Goal: Task Accomplishment & Management: Use online tool/utility

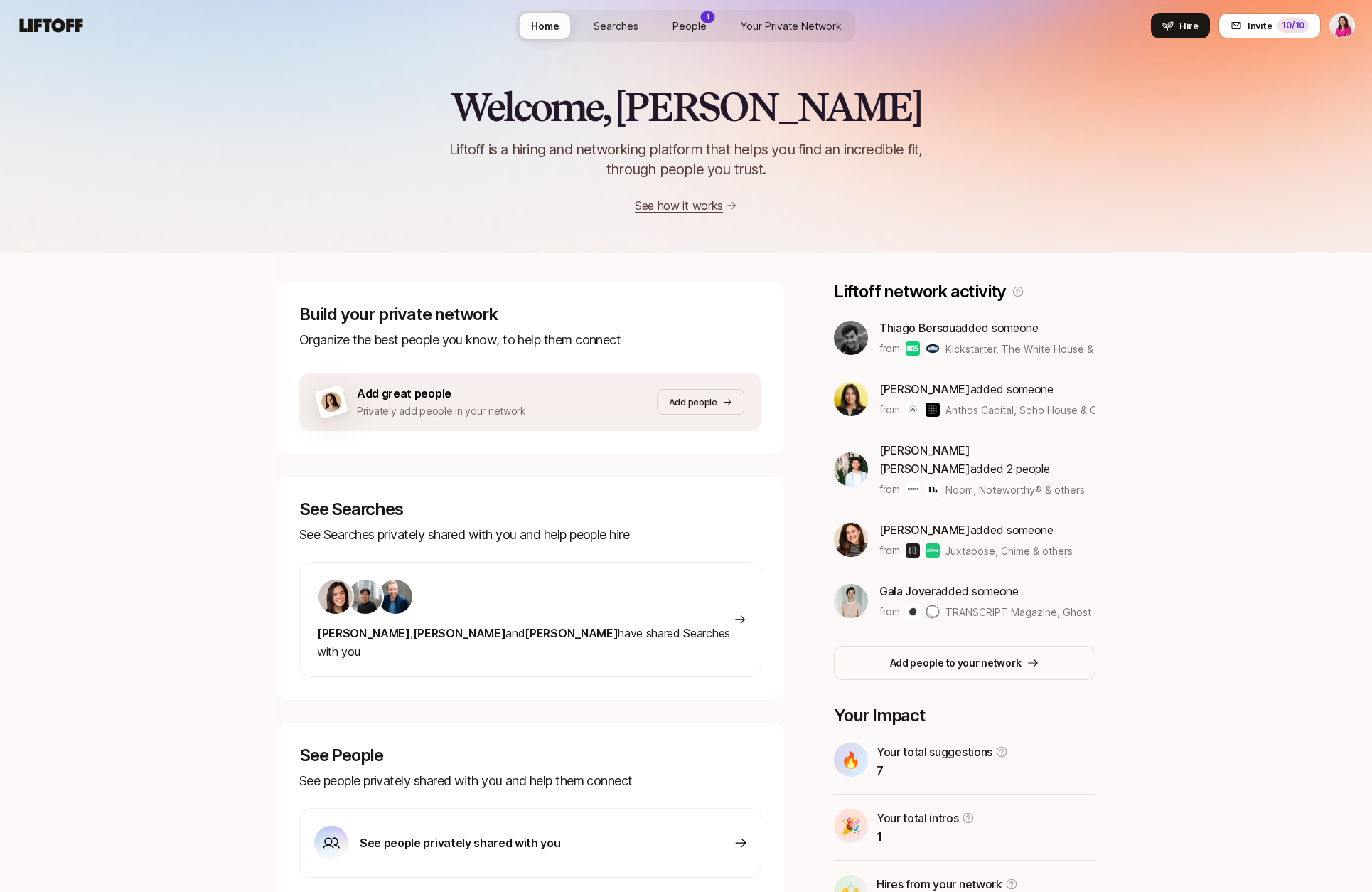
click at [688, 22] on span "People" at bounding box center [690, 26] width 34 height 15
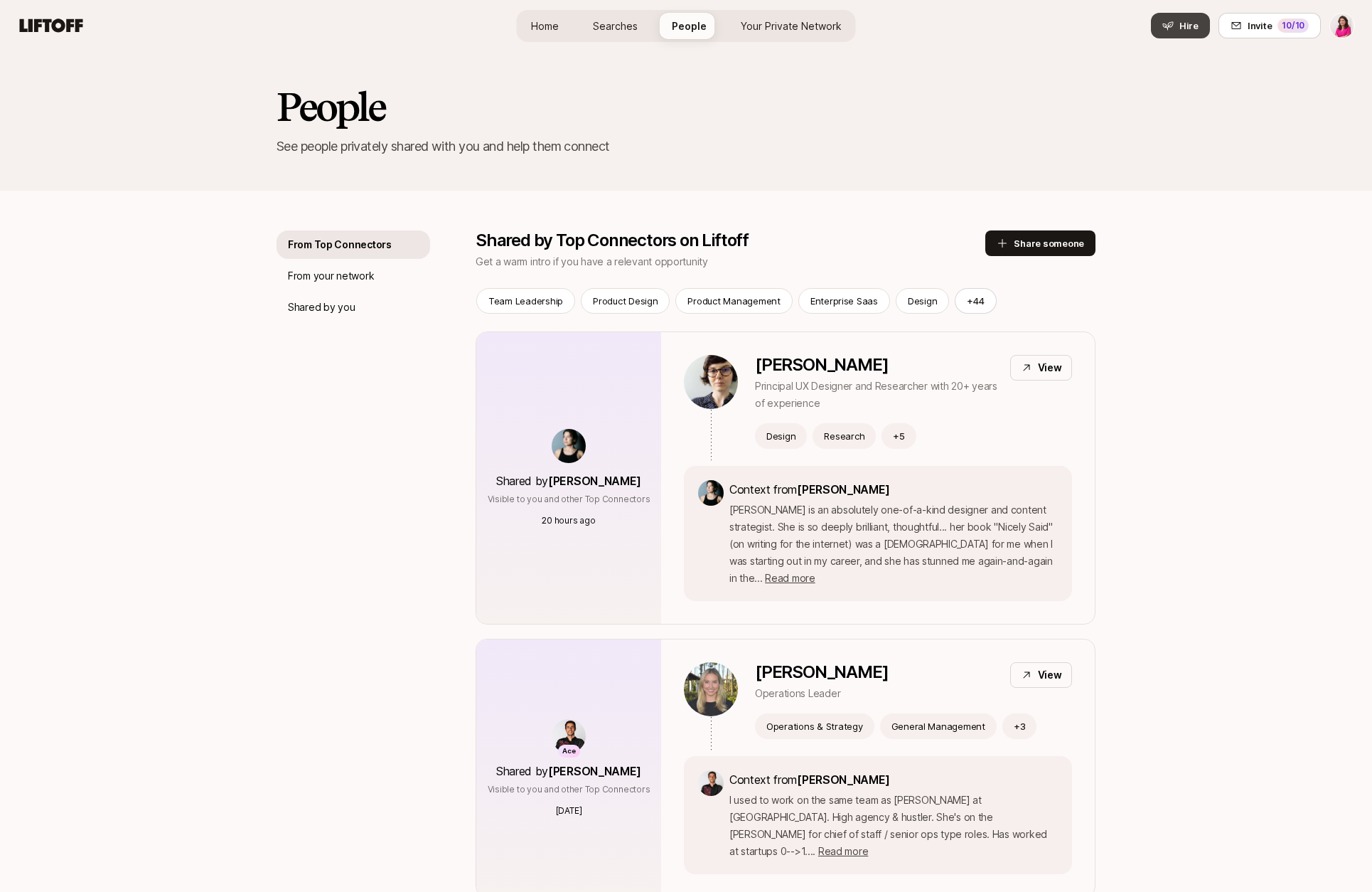
click at [1187, 26] on span "Hire" at bounding box center [1190, 25] width 20 height 14
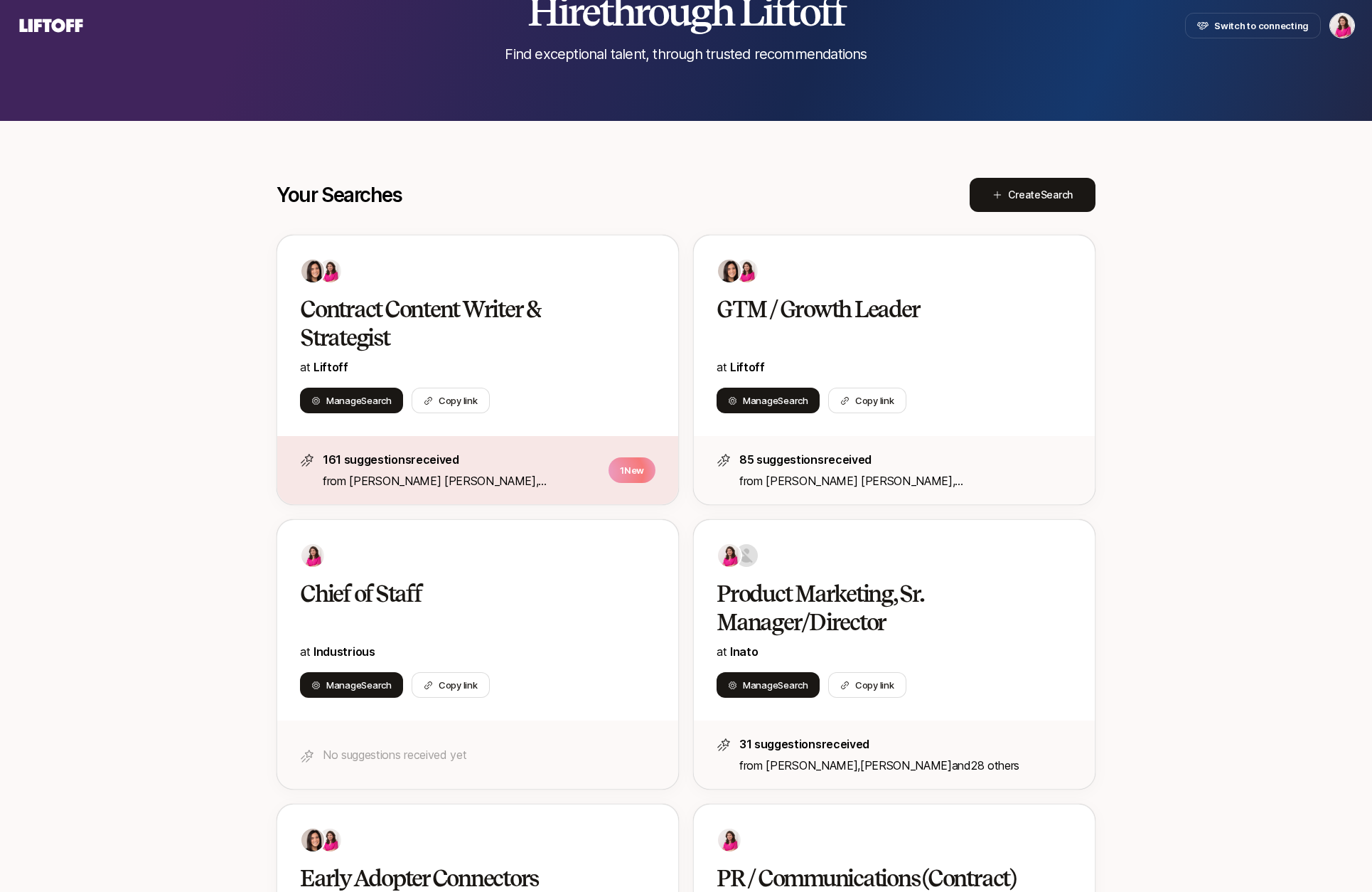
scroll to position [97, 0]
click at [1044, 190] on span "Search" at bounding box center [1057, 194] width 32 height 12
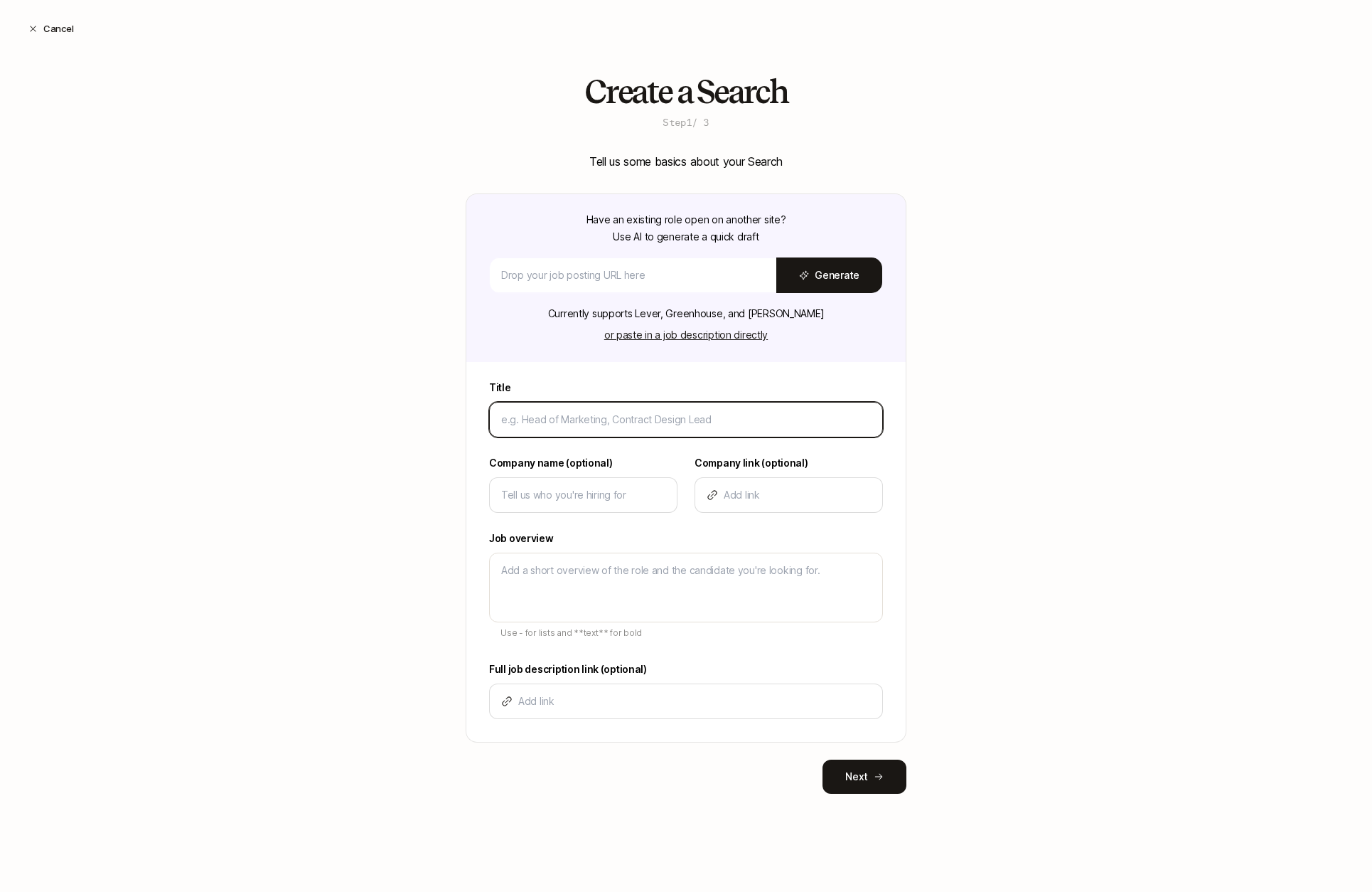
paste input "Contract Social Strategist & Writer"
type input "Contract Social Strategist & Writer"
type textarea "x"
type input "Contract Social Strategist & Writer"
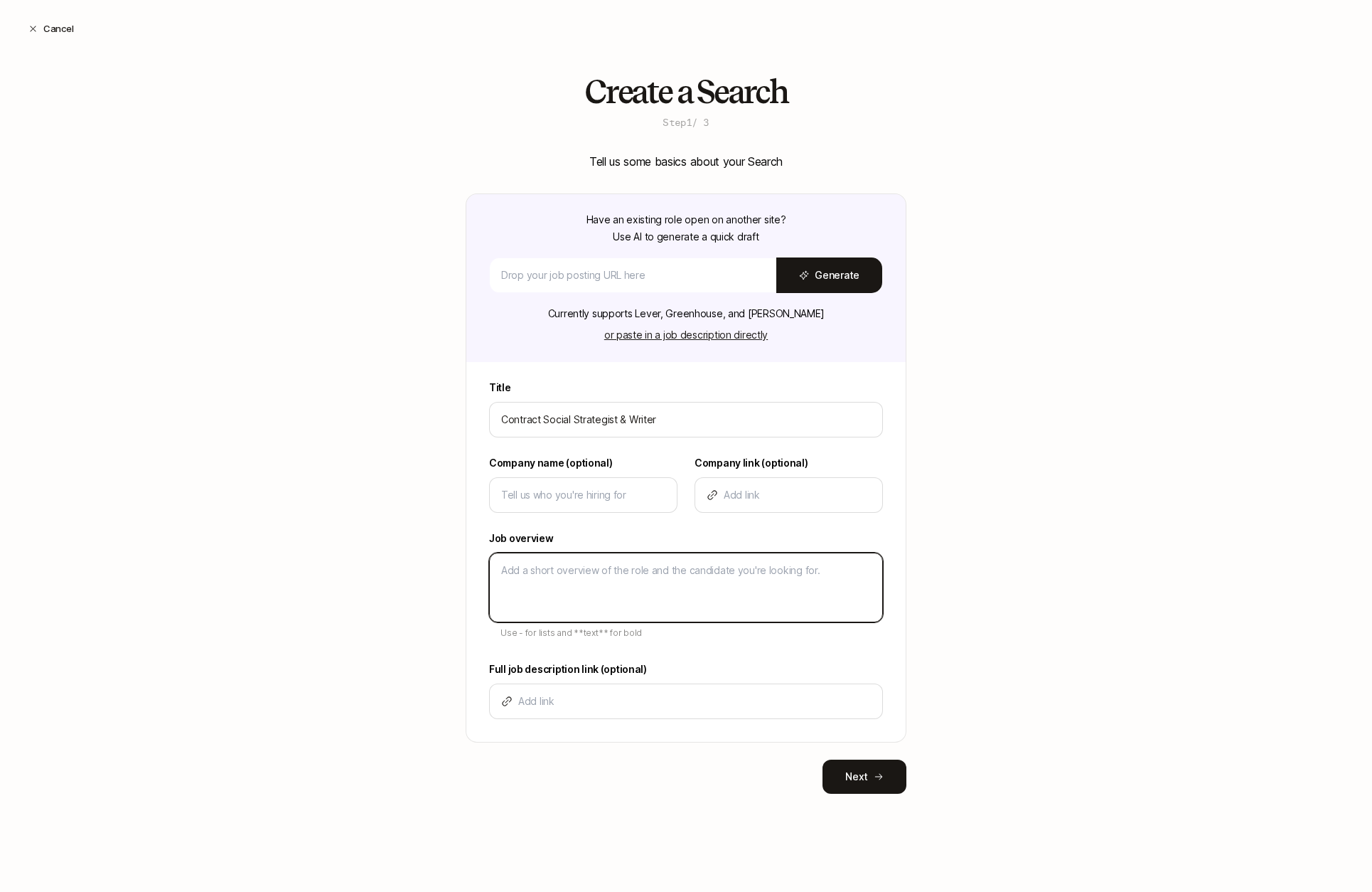
click at [562, 570] on textarea at bounding box center [686, 587] width 394 height 69
paste textarea "Liftoff is a hiring and networking platform that helps you find an incredible f…"
type textarea "Liftoff is a hiring and networking platform that helps you find an incredible f…"
type textarea "x"
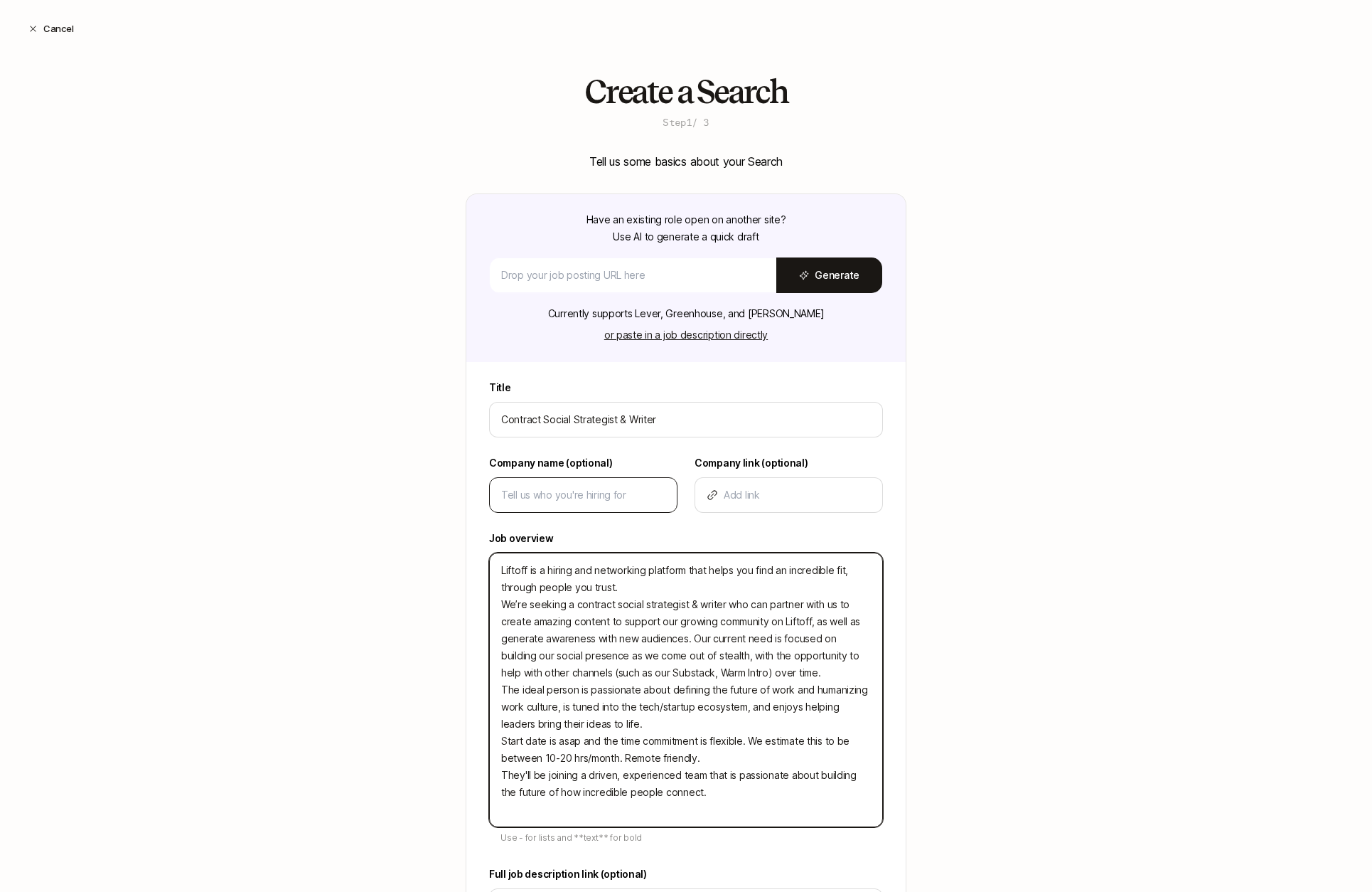
type textarea "Liftoff is a hiring and networking platform that helps you find an incredible f…"
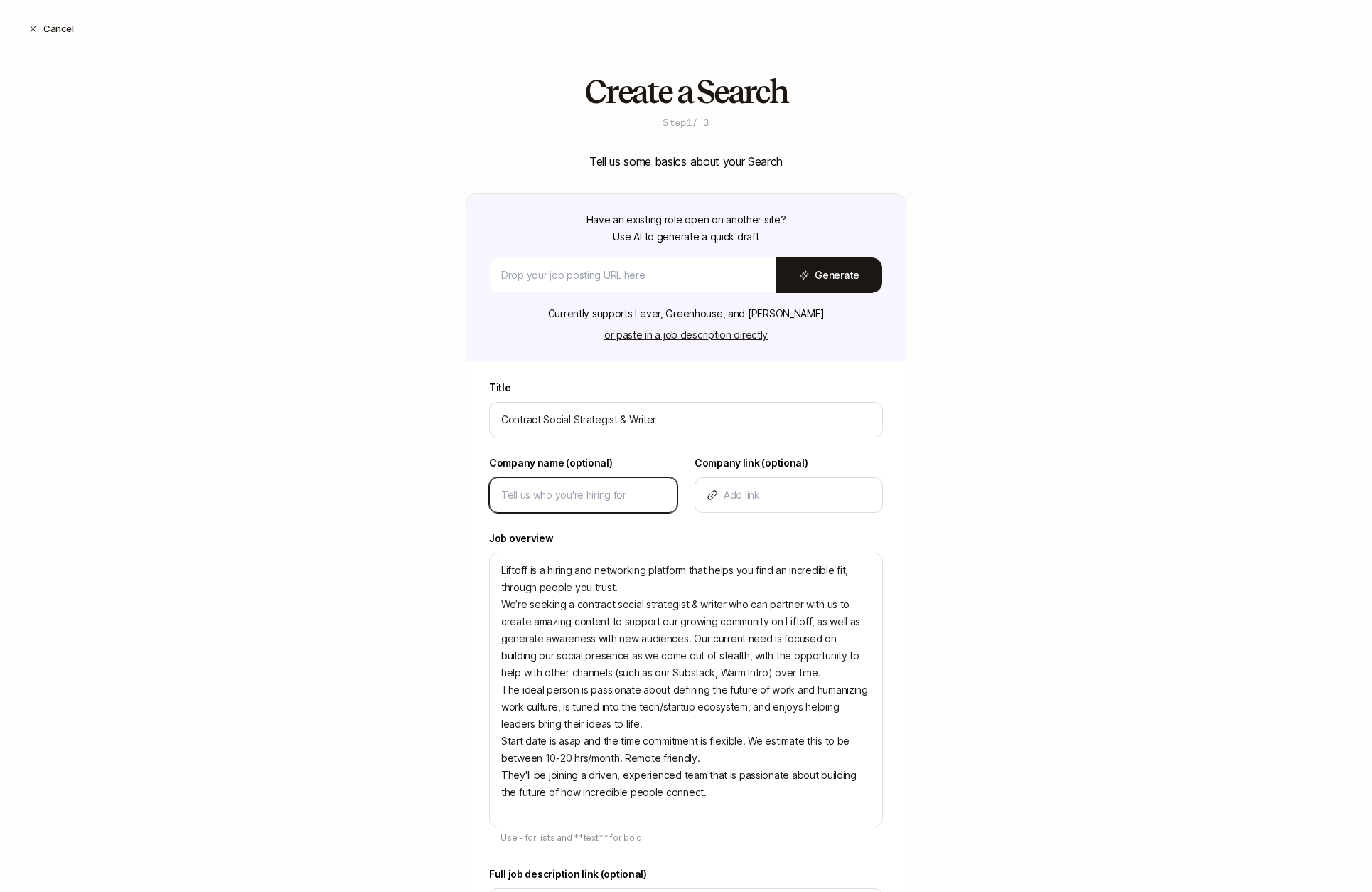
click at [547, 494] on input at bounding box center [584, 495] width 165 height 17
type input "L"
type textarea "x"
type input "Li"
type textarea "x"
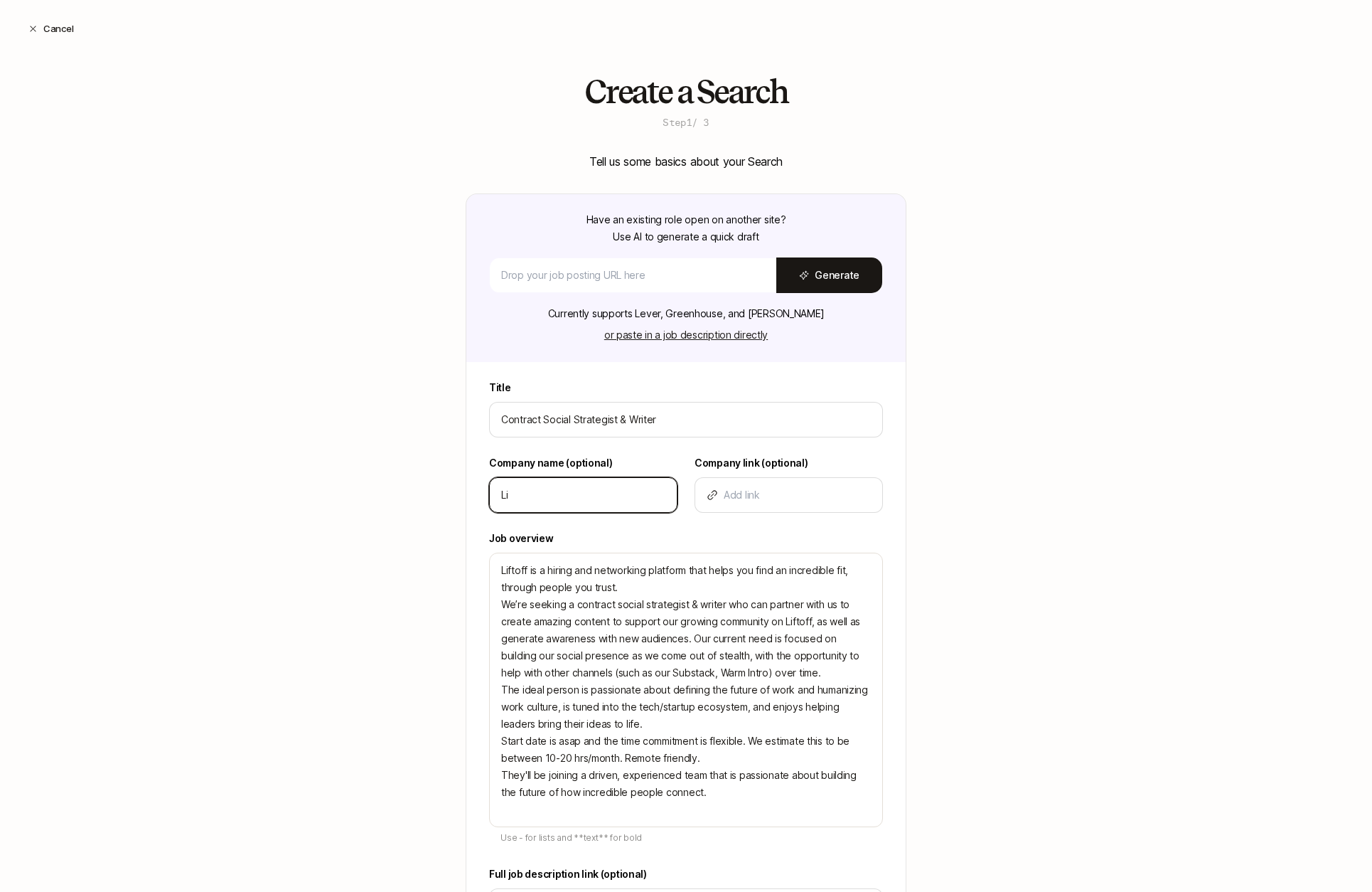
type input "Lif"
type textarea "x"
type input "Lift"
type textarea "x"
type input "Lifto"
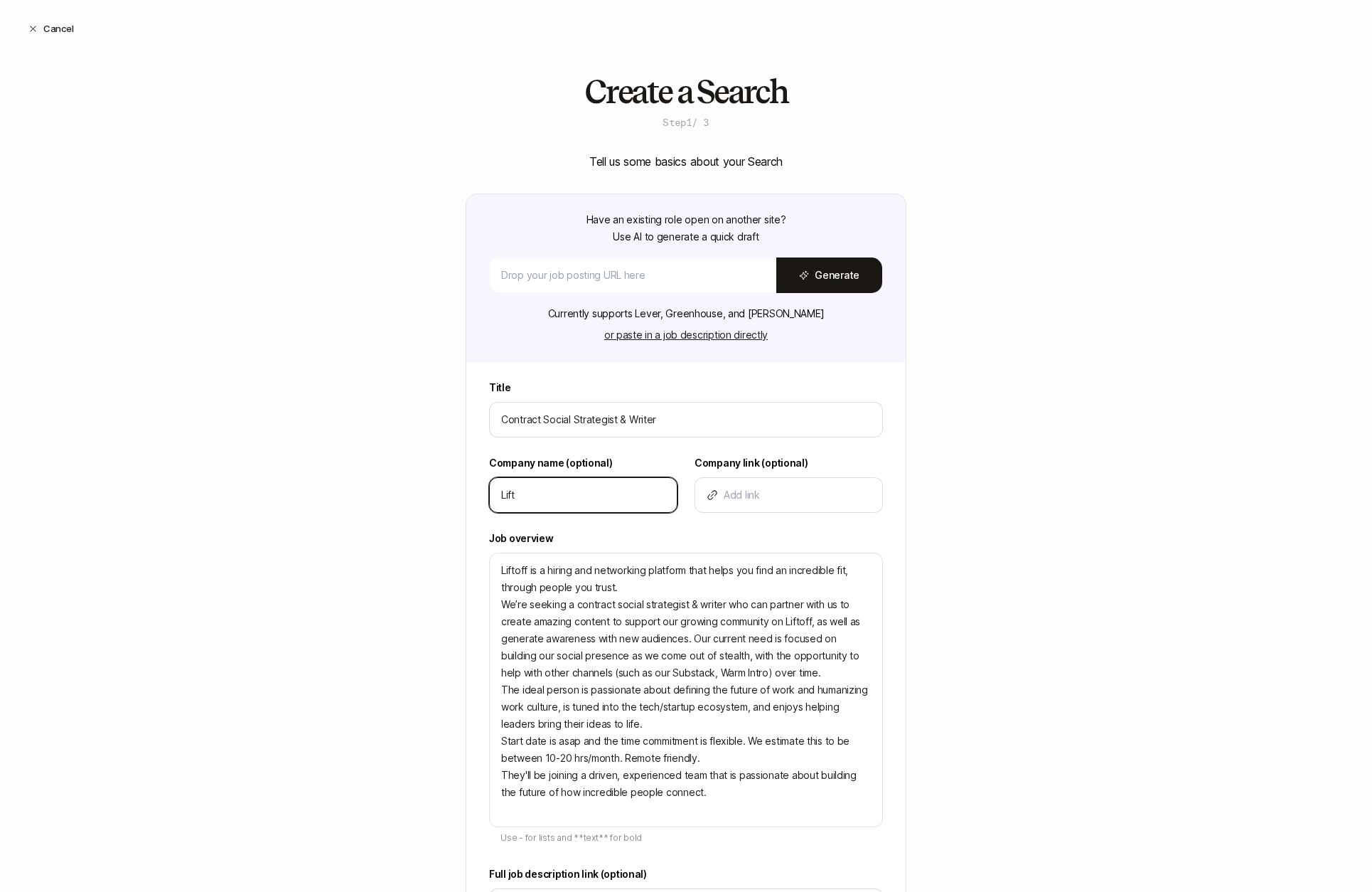
type textarea "x"
type input "Liftof"
type textarea "x"
type input "Liftoff"
type textarea "x"
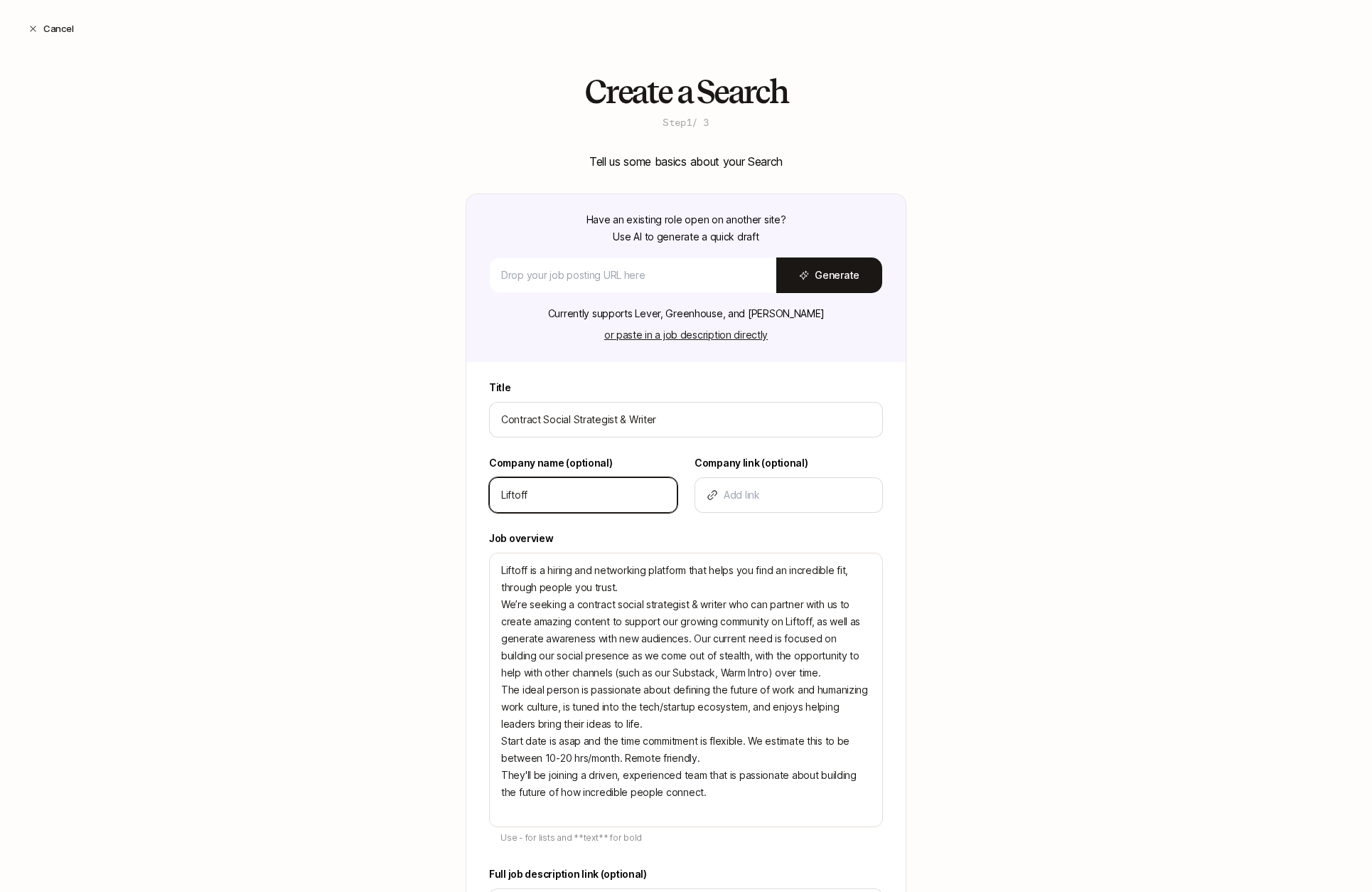
type input "Liftofff"
type textarea "x"
type input "Liftofff"
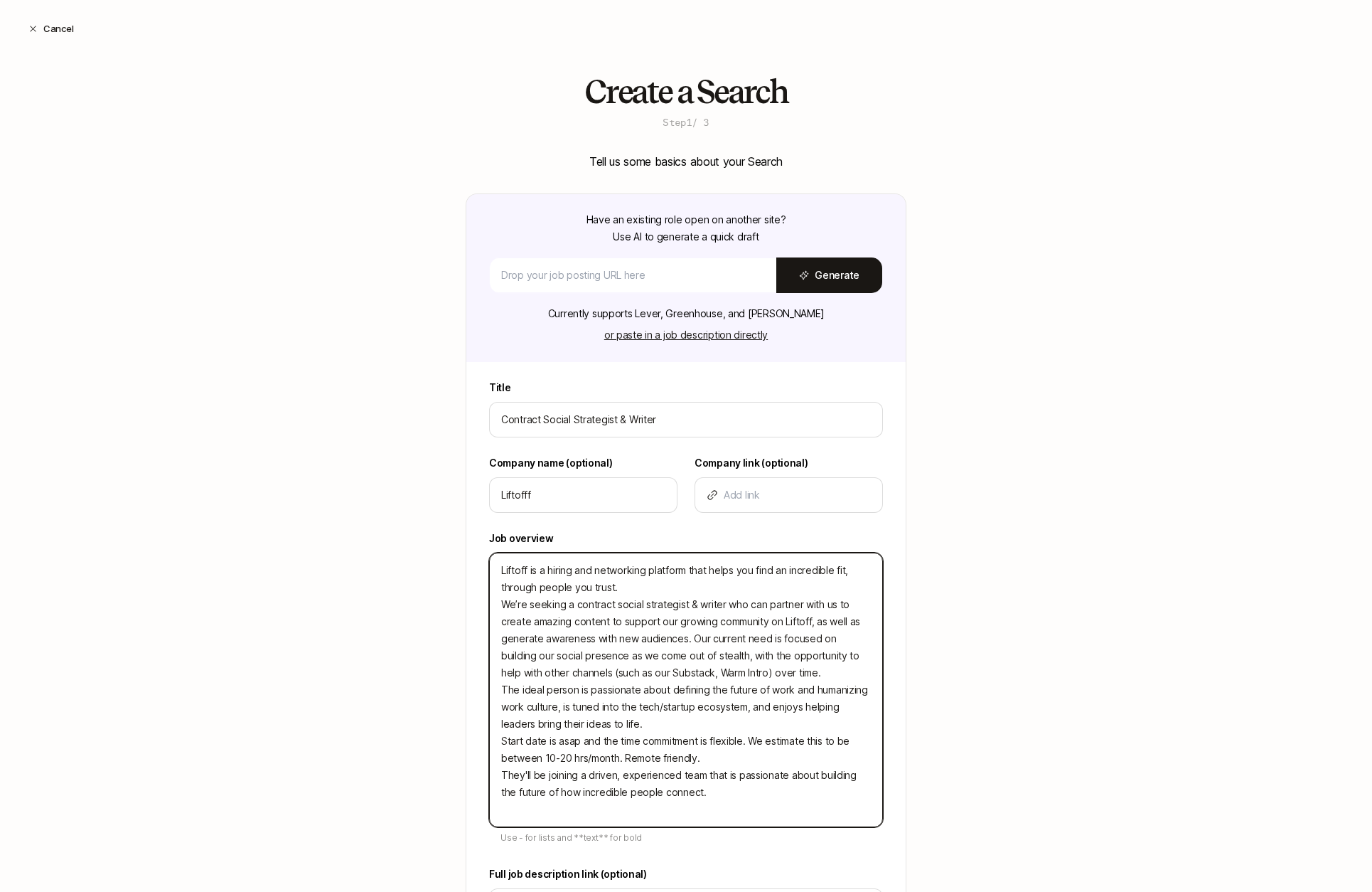
click at [620, 588] on textarea "Liftoff is a hiring and networking platform that helps you find an incredible f…" at bounding box center [686, 689] width 394 height 274
type textarea "Liftoff is a hiring and networking platform that helps you find an incredible f…"
type textarea "x"
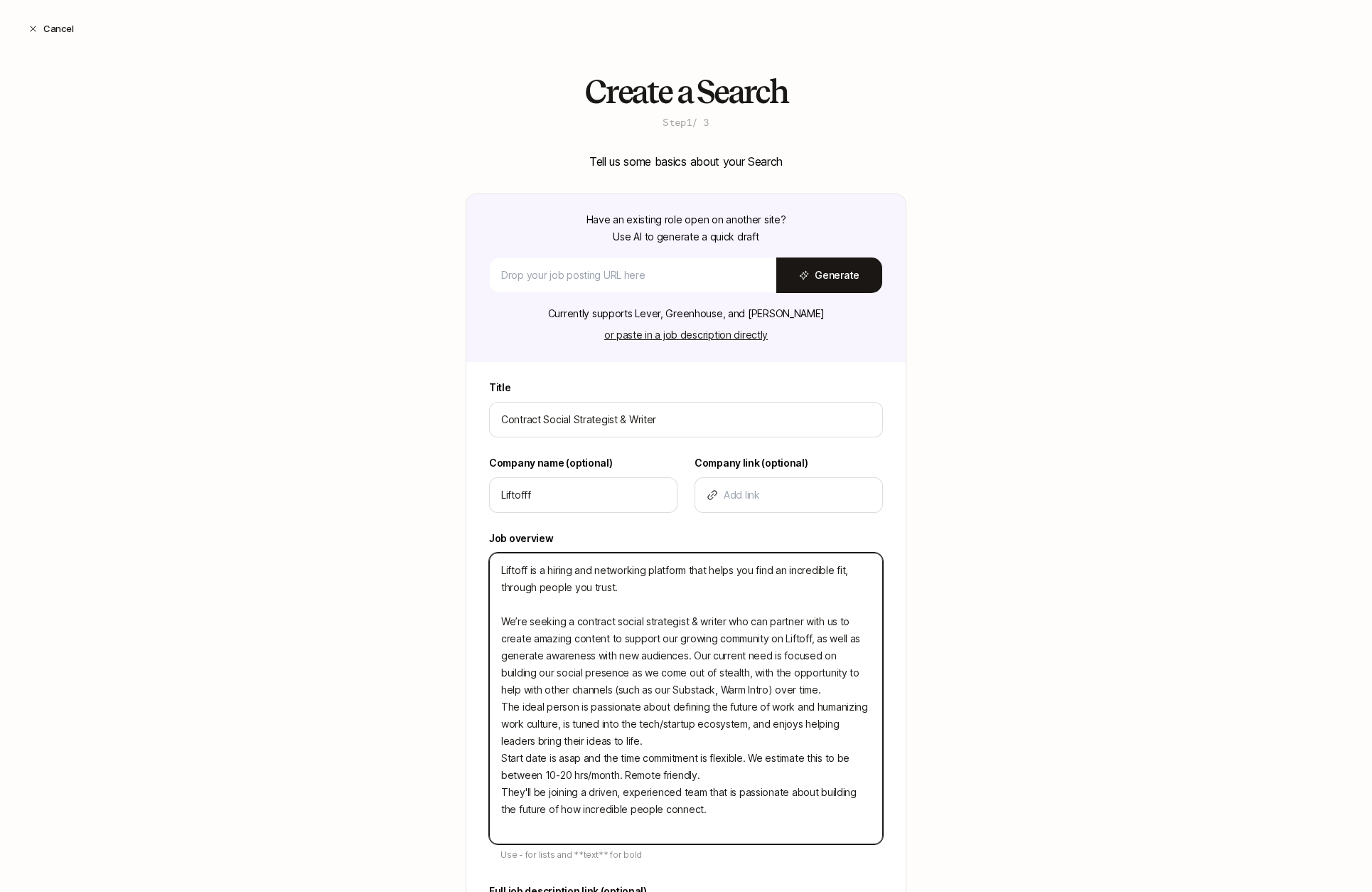
click at [814, 690] on textarea "Liftoff is a hiring and networking platform that helps you find an incredible f…" at bounding box center [686, 698] width 394 height 292
type textarea "Liftoff is a hiring and networking platform that helps you find an incredible f…"
type textarea "x"
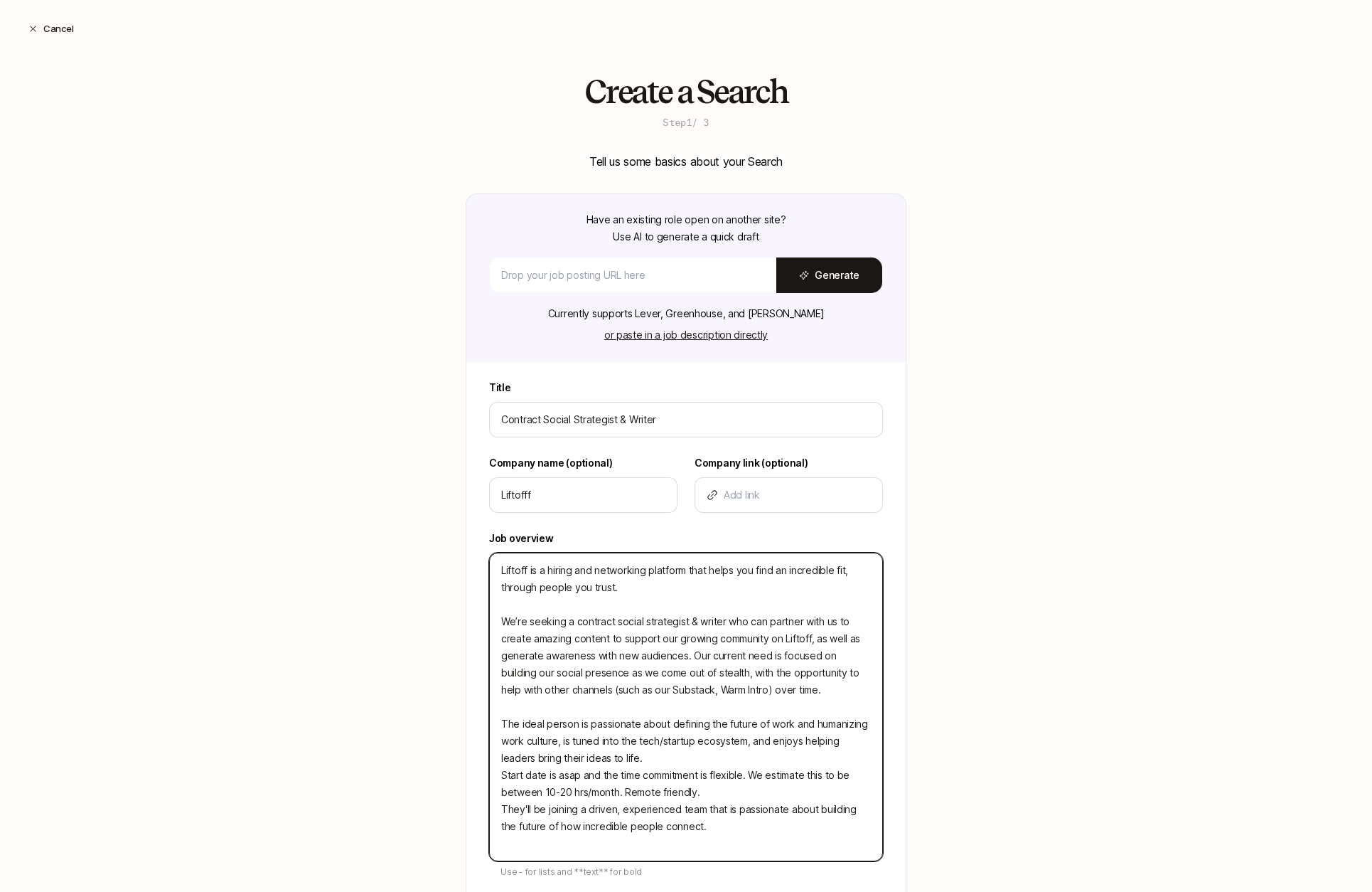
click at [663, 759] on textarea "Liftoff is a hiring and networking platform that helps you find an incredible f…" at bounding box center [686, 707] width 394 height 309
type textarea "Liftoff is a hiring and networking platform that helps you find an incredible f…"
type textarea "x"
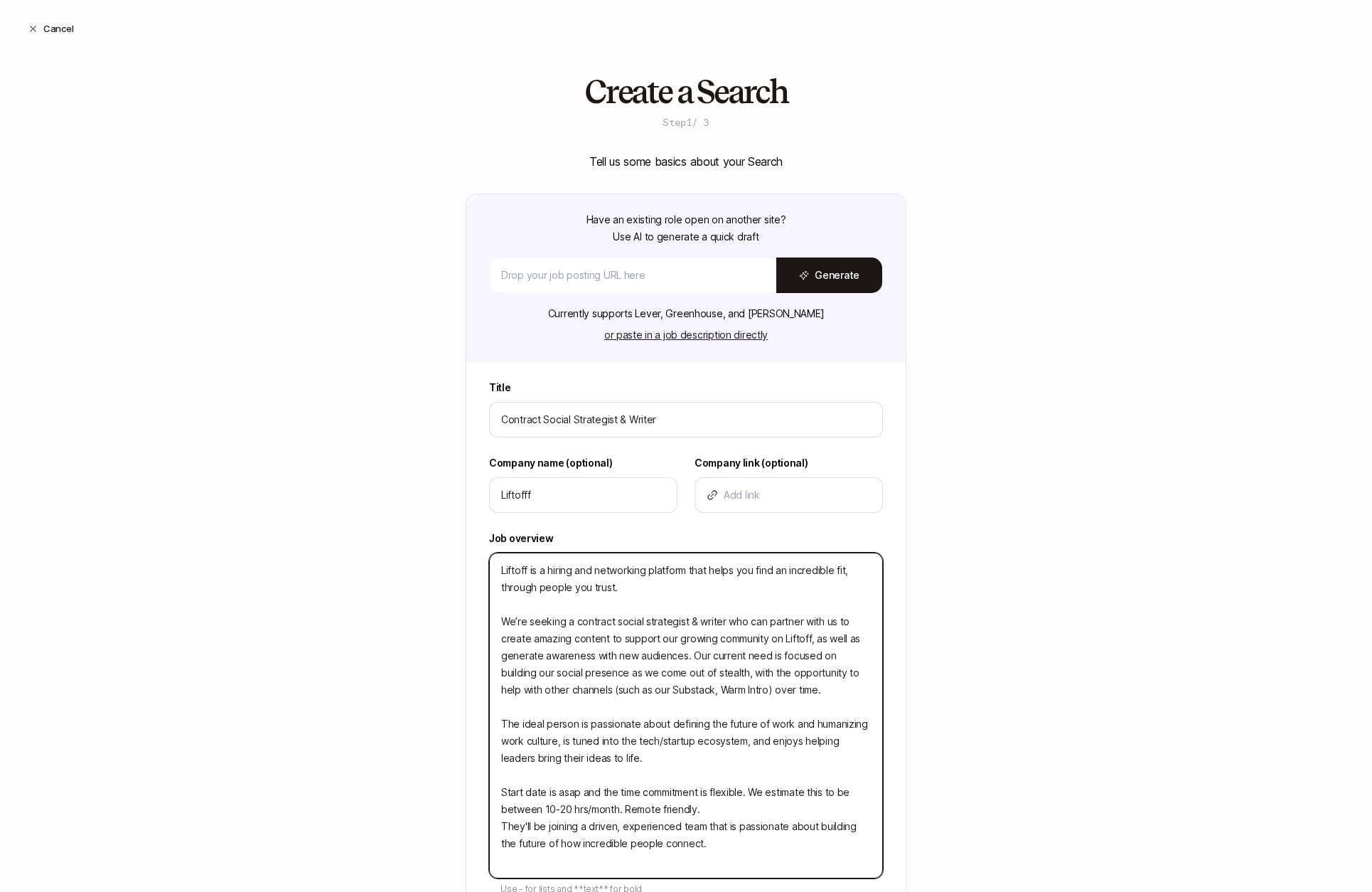
click at [724, 808] on textarea "Liftoff is a hiring and networking platform that helps you find an incredible f…" at bounding box center [686, 715] width 394 height 326
type textarea "Liftoff is a hiring and networking platform that helps you find an incredible f…"
type textarea "x"
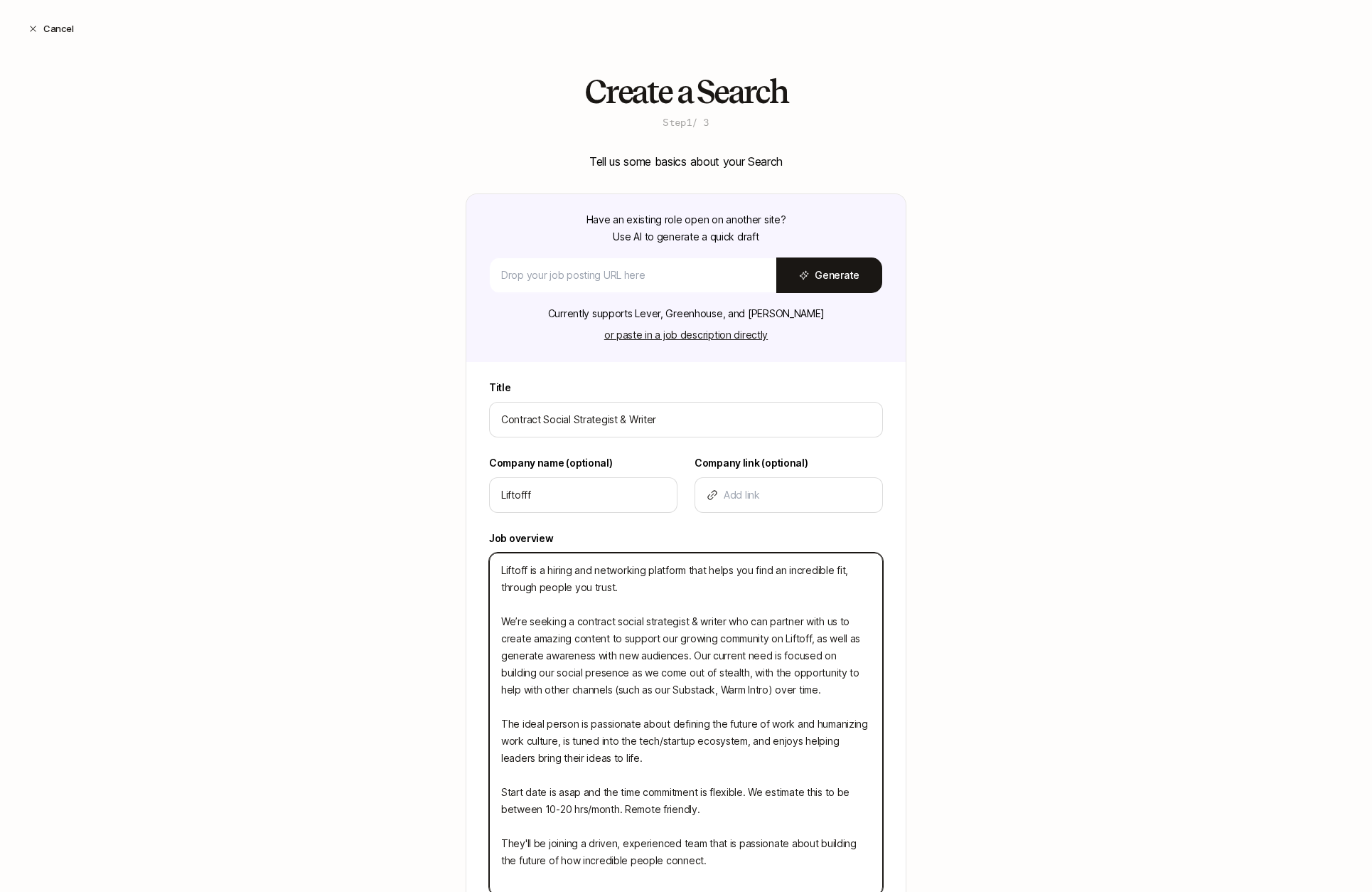
scroll to position [122, 0]
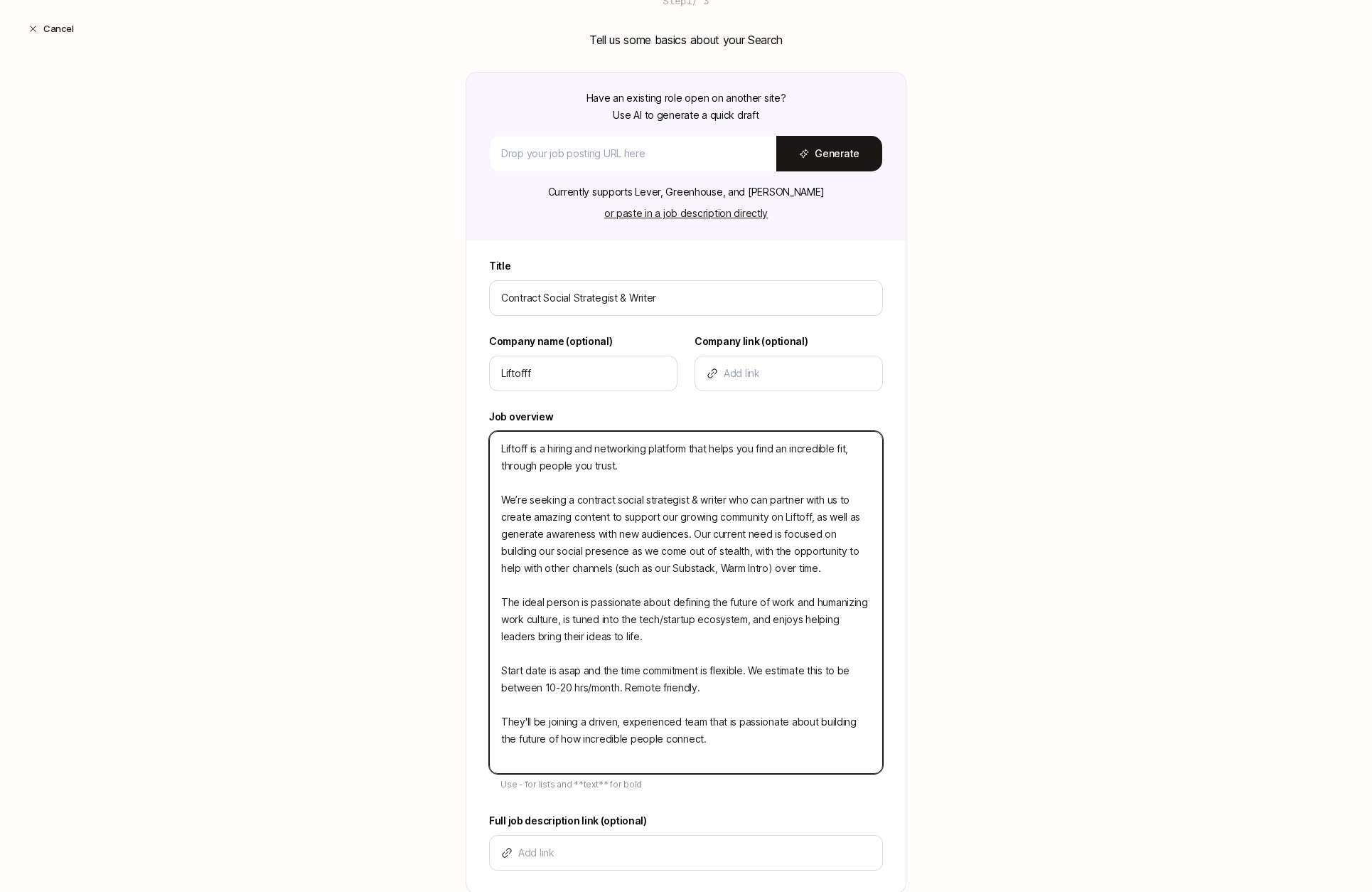
click at [716, 748] on textarea "Liftoff is a hiring and networking platform that helps you find an incredible f…" at bounding box center [686, 602] width 394 height 343
type textarea "Liftoff is a hiring and networking platform that helps you find an incredible f…"
type textarea "x"
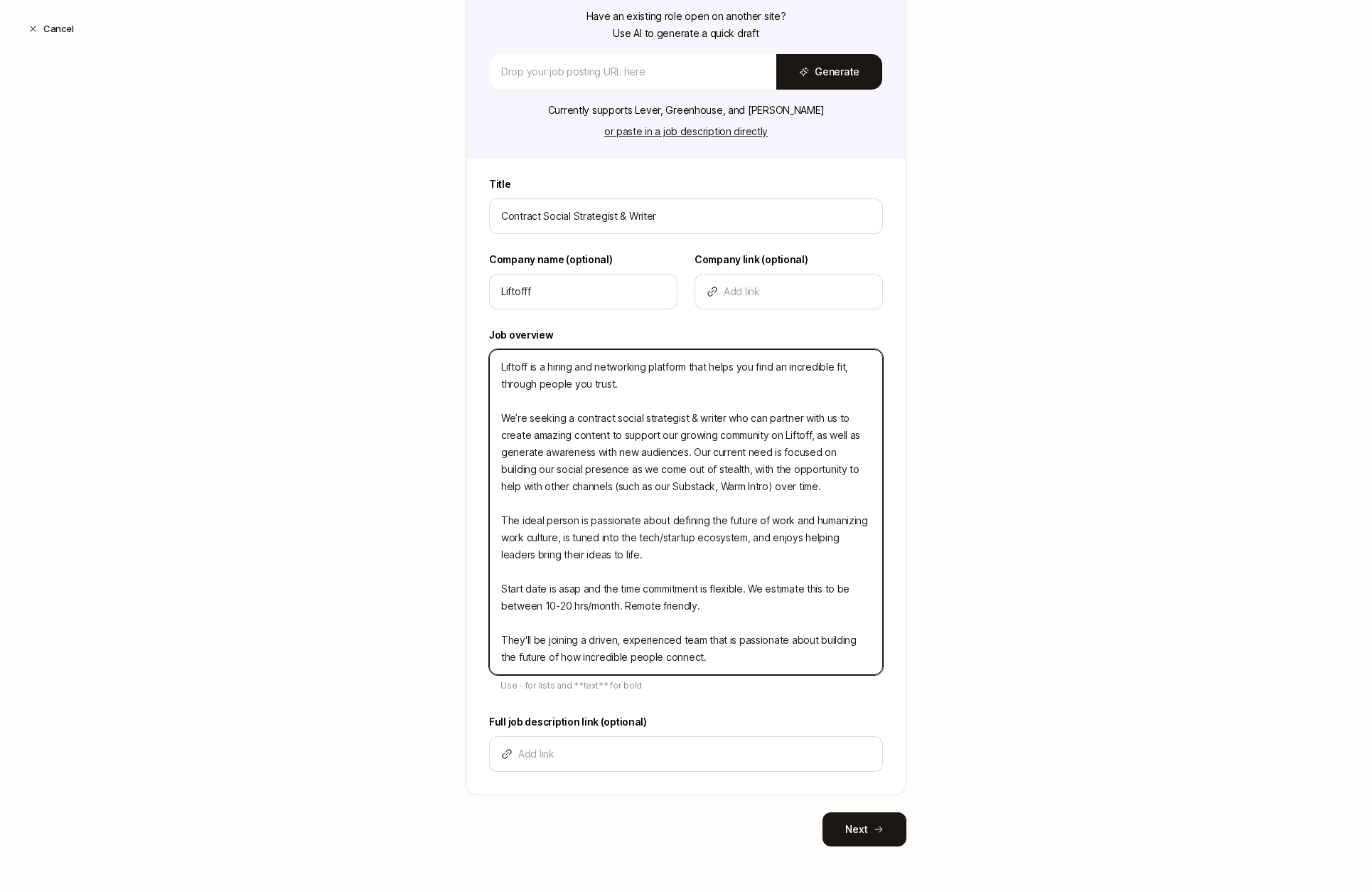
type textarea "Liftoff is a hiring and networking platform that helps you find an incredible f…"
drag, startPoint x: 677, startPoint y: 486, endPoint x: 727, endPoint y: 486, distance: 50.0
click at [727, 486] on textarea "Liftoff is a hiring and networking platform that helps you find an incredible f…" at bounding box center [686, 512] width 394 height 326
click at [799, 492] on textarea "Liftoff is a hiring and networking platform that helps you find an incredible f…" at bounding box center [686, 512] width 394 height 326
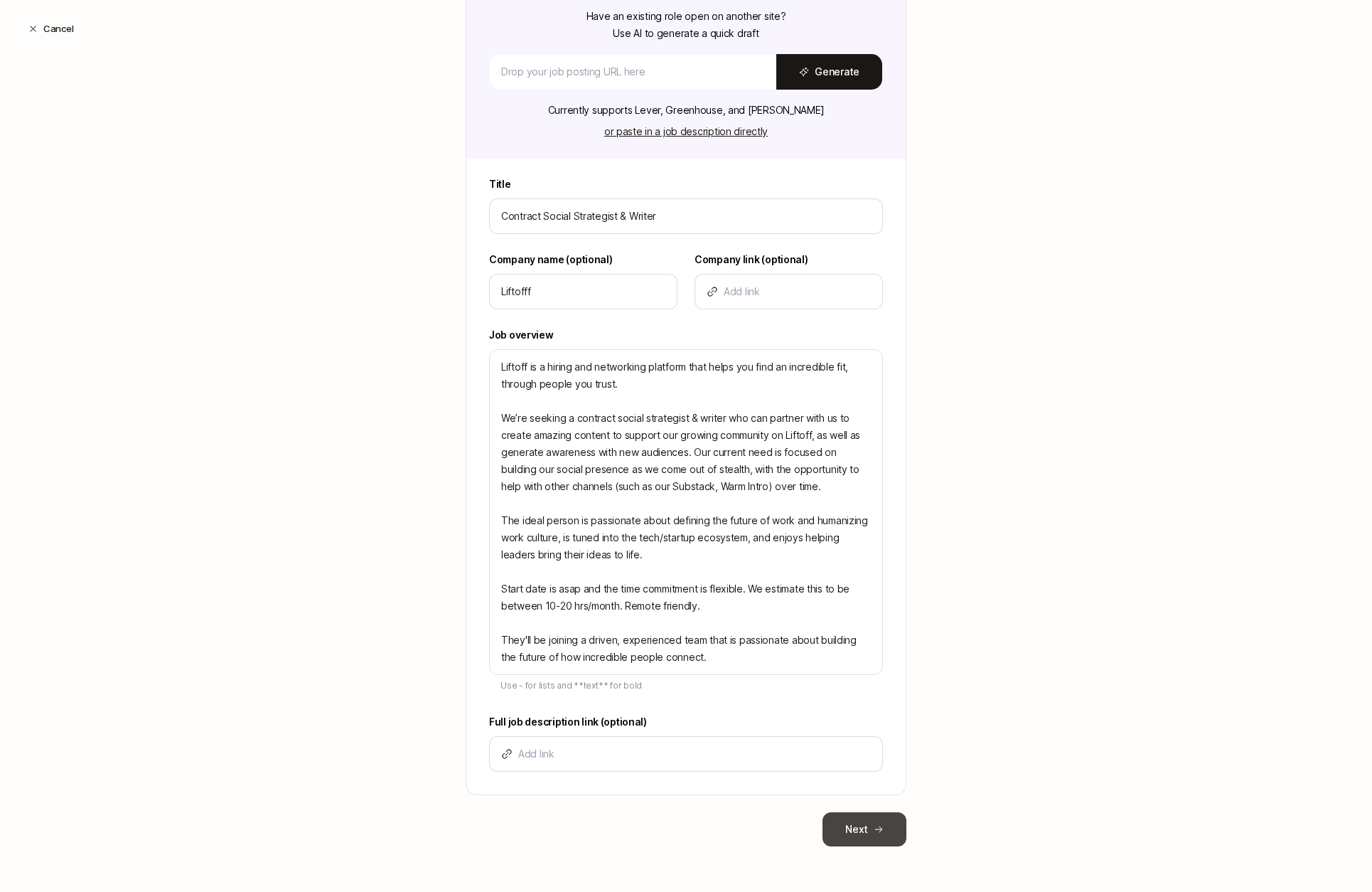
click at [875, 835] on button "Next" at bounding box center [865, 829] width 84 height 34
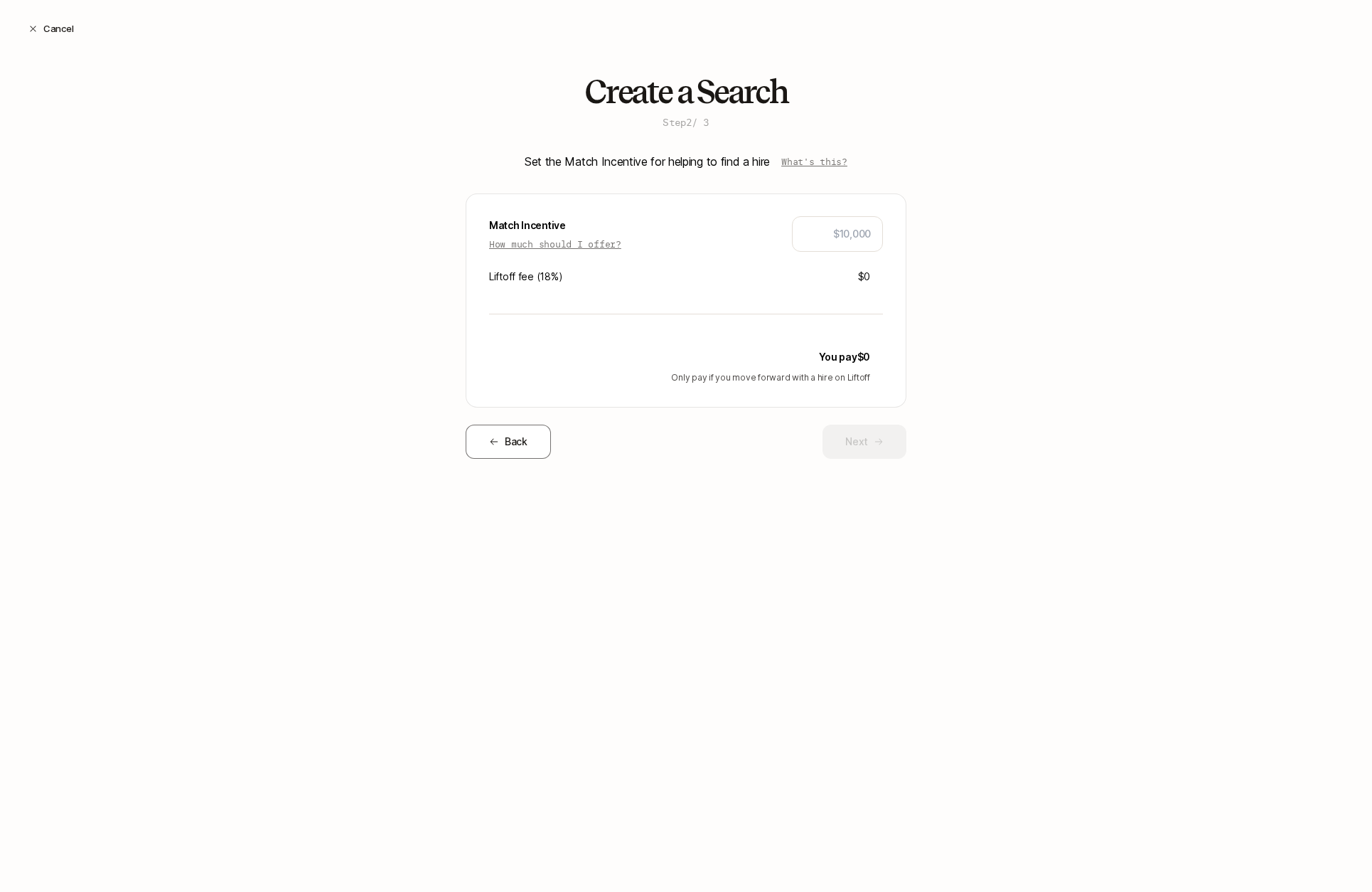
scroll to position [0, 0]
type input "$1,000"
click at [1060, 207] on div "Create a Search Step 2 / 3 Set the Match Incentive for helping to find a hire W…" at bounding box center [686, 289] width 1372 height 431
click at [877, 435] on button "Next" at bounding box center [865, 442] width 84 height 34
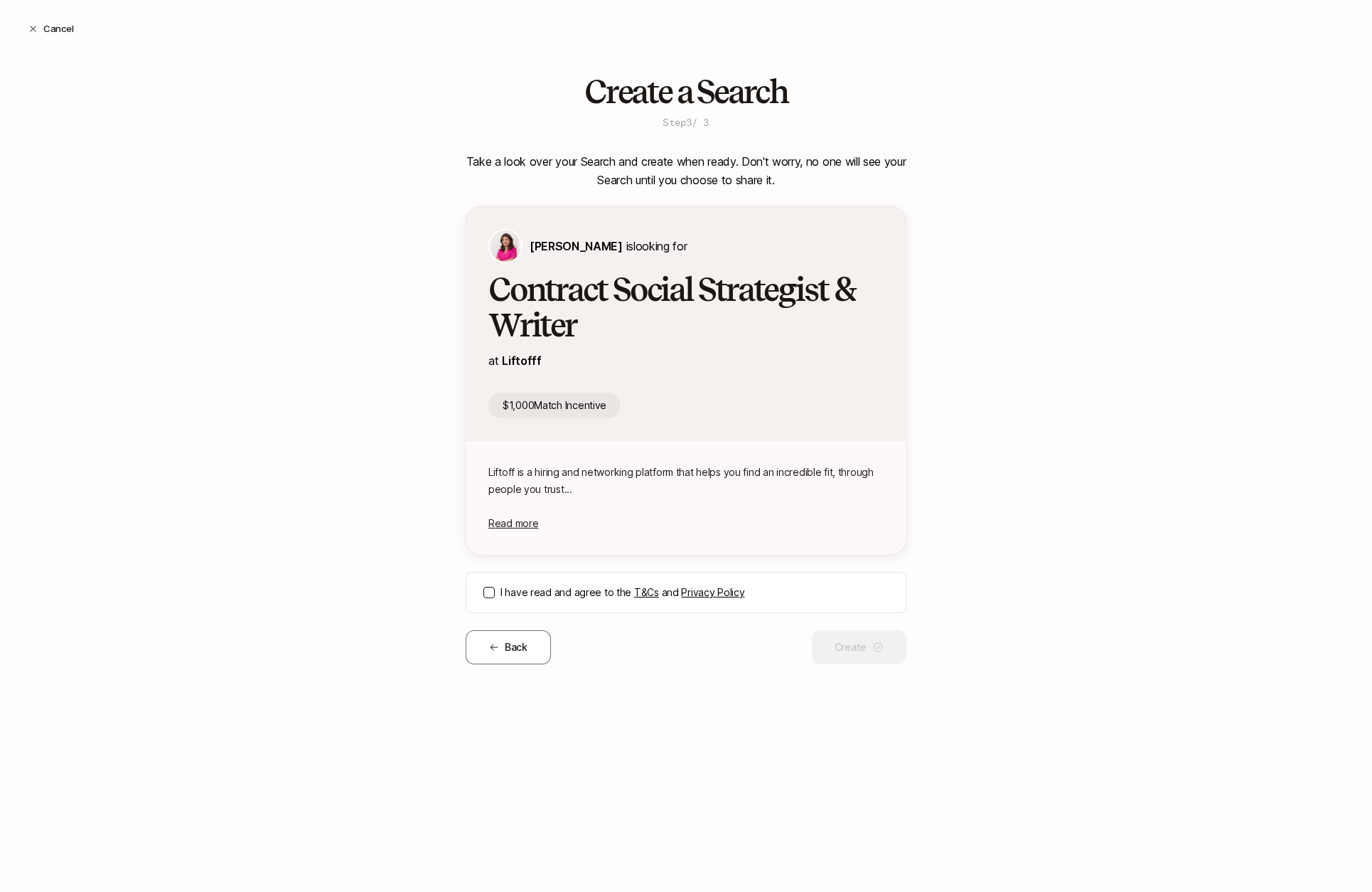
click at [489, 590] on button "I have read and agree to the T&Cs and Privacy Policy" at bounding box center [489, 592] width 11 height 11
click at [521, 523] on span "Read more" at bounding box center [513, 522] width 50 height 12
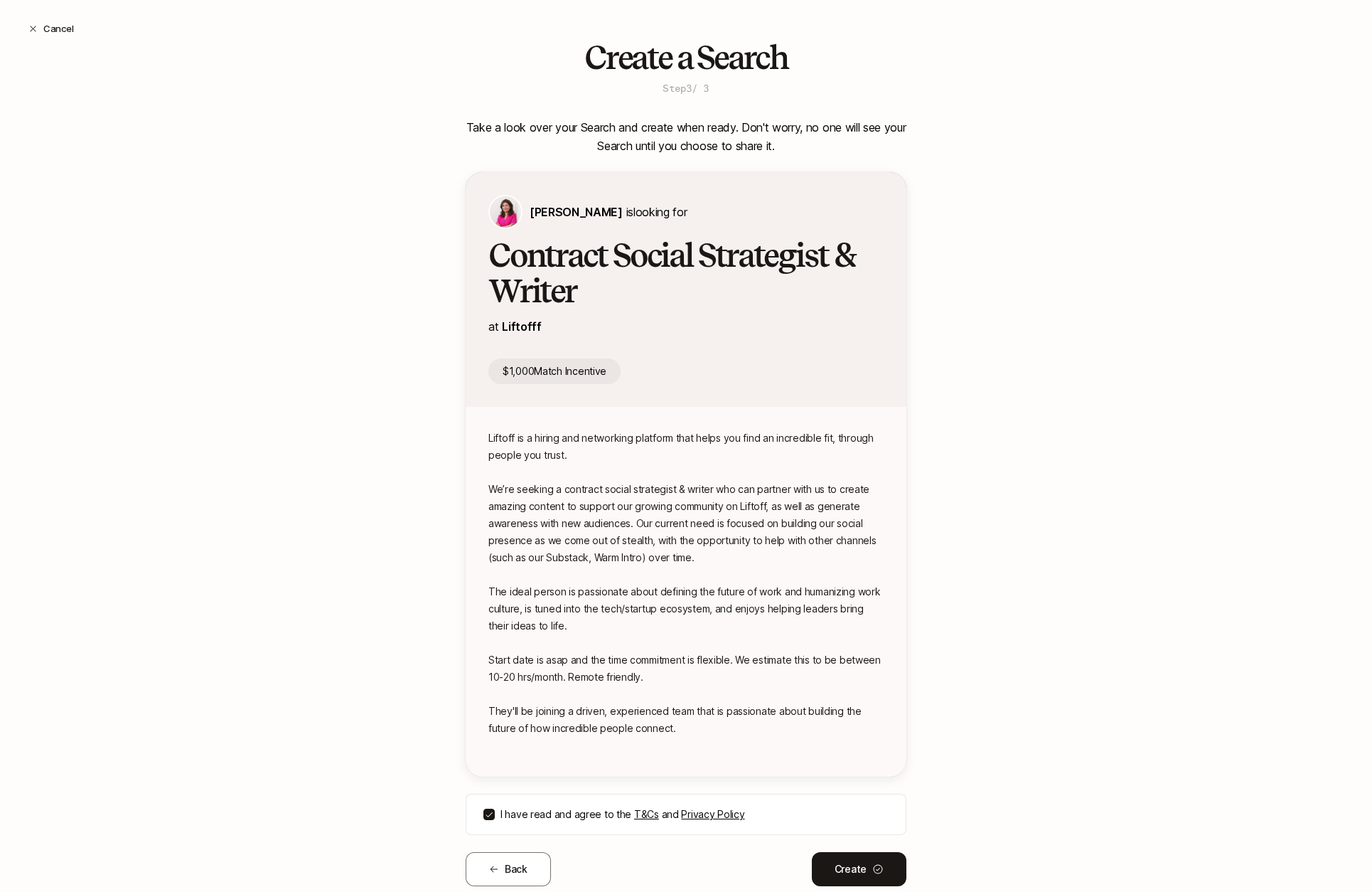
scroll to position [74, 0]
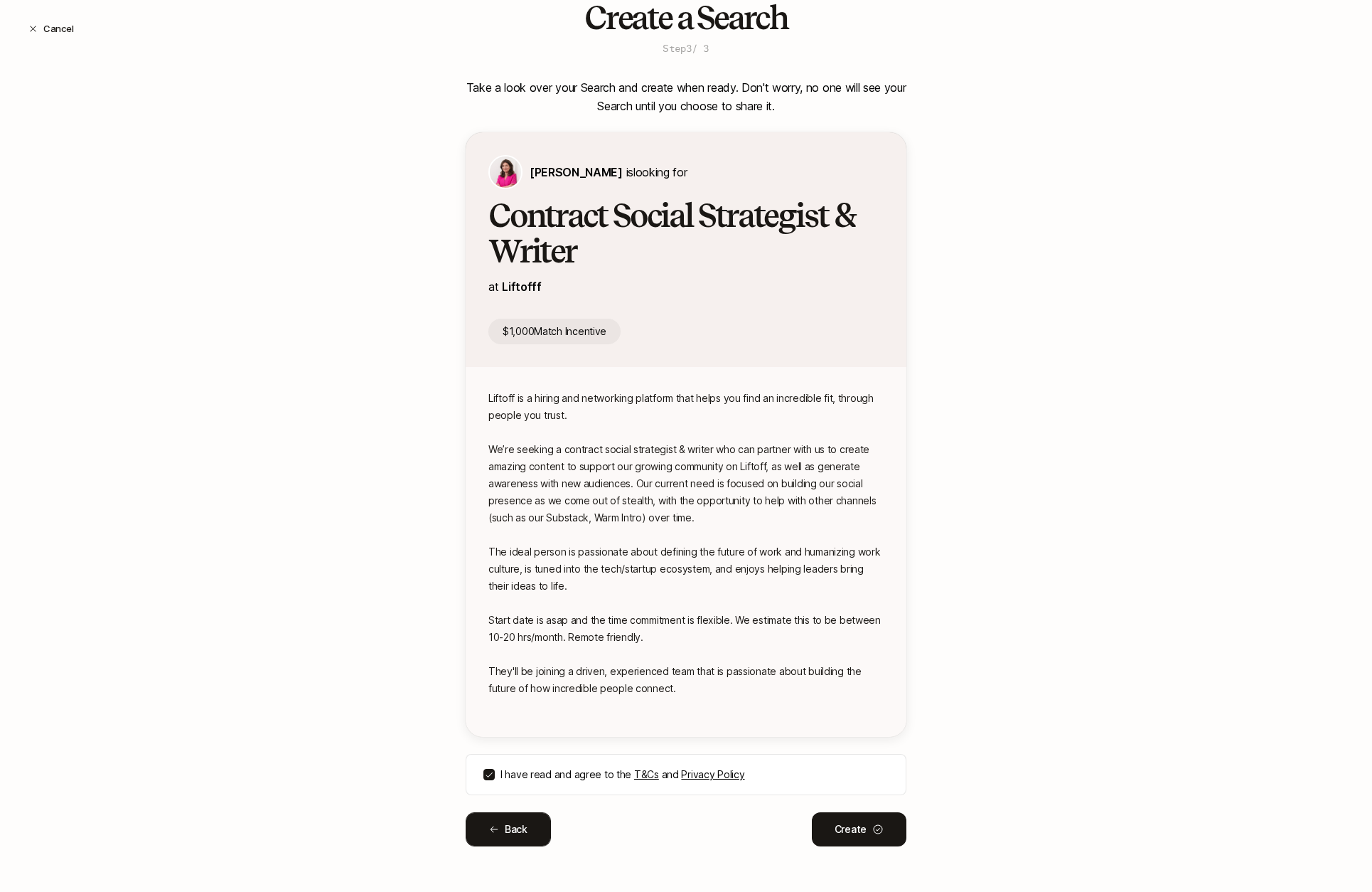
click at [499, 826] on icon at bounding box center [494, 829] width 10 height 10
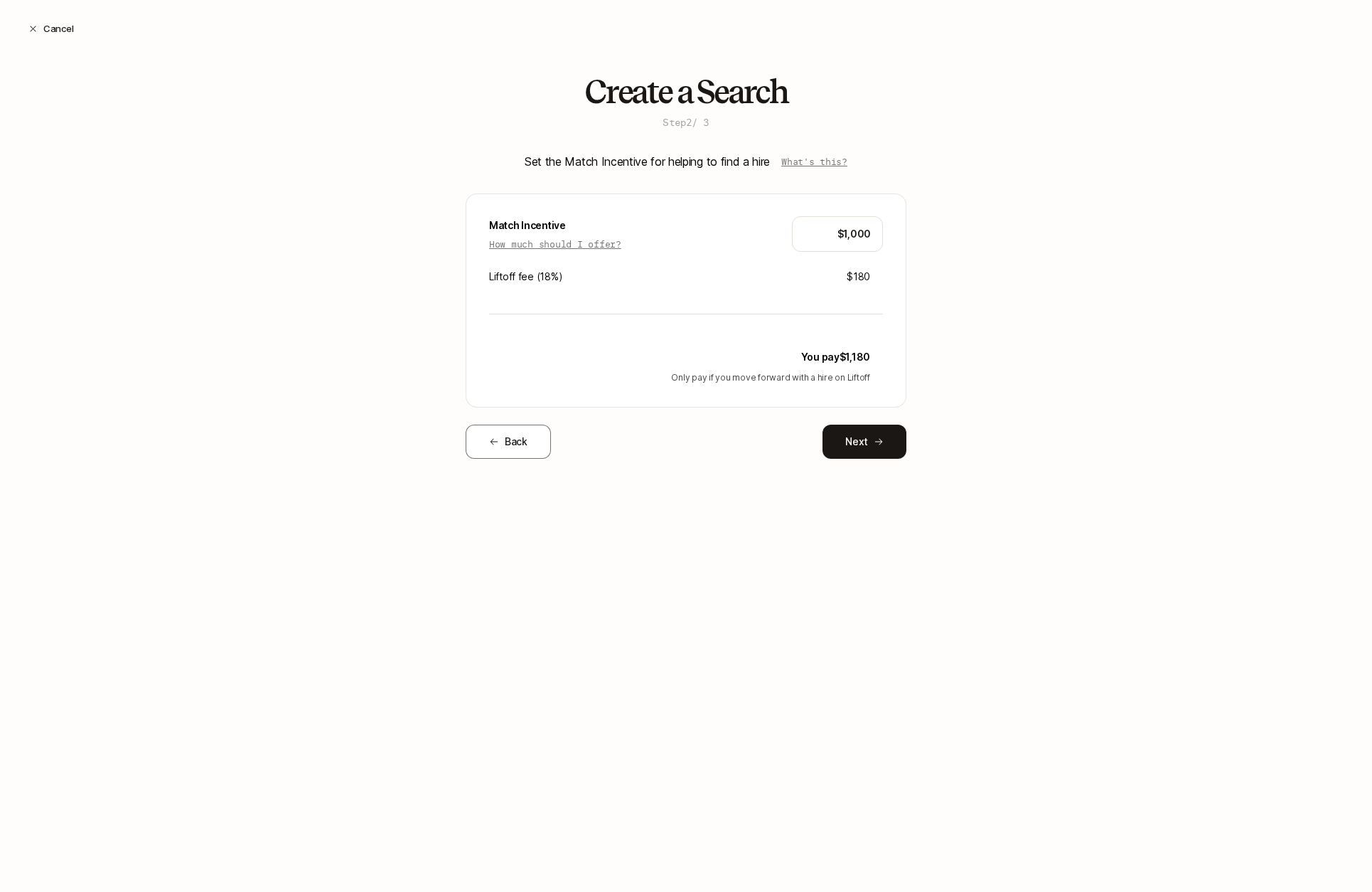
scroll to position [0, 0]
click at [490, 454] on button "Back" at bounding box center [508, 442] width 85 height 34
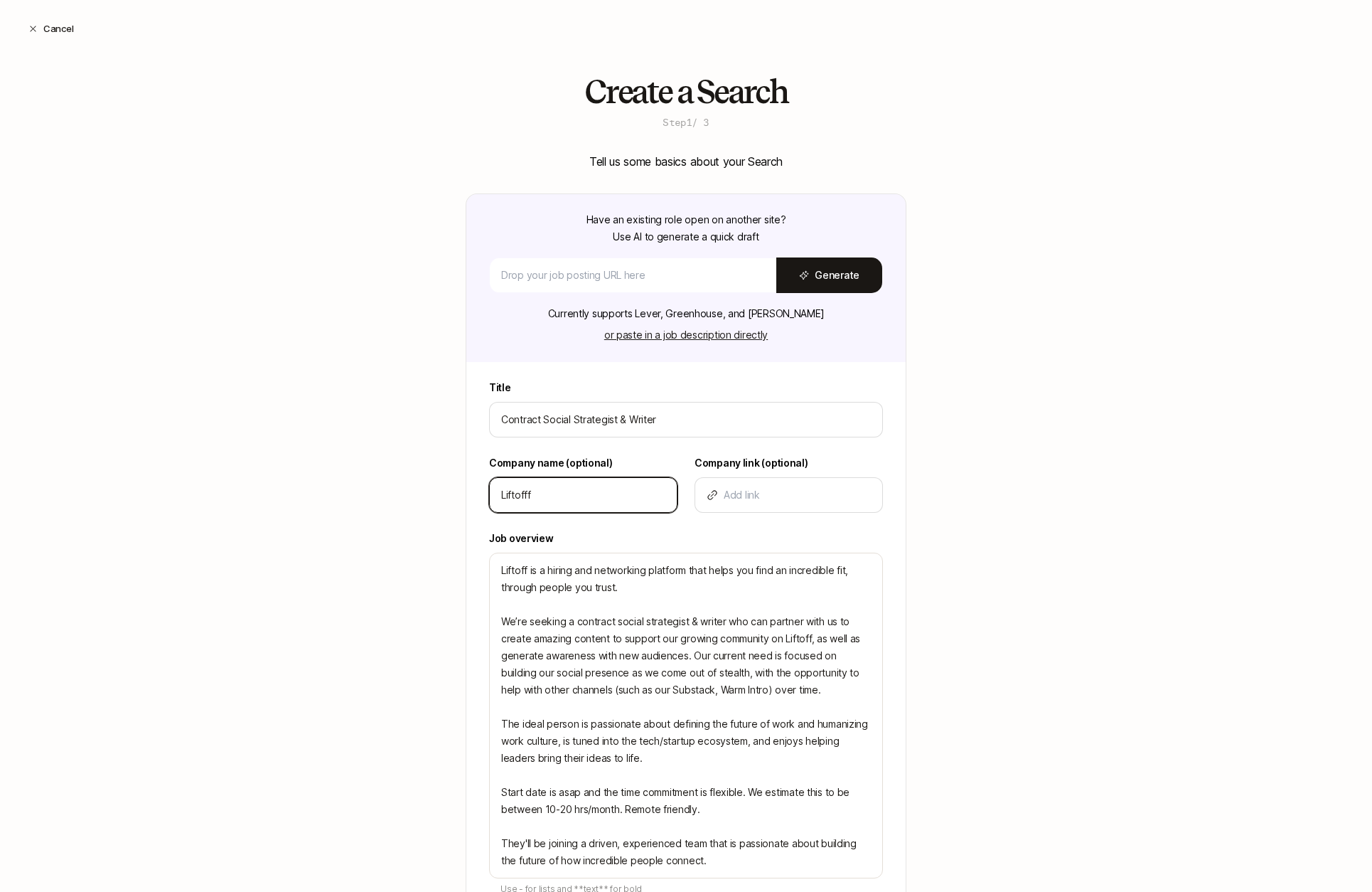
click at [537, 496] on input "Liftofff" at bounding box center [584, 495] width 165 height 17
type textarea "x"
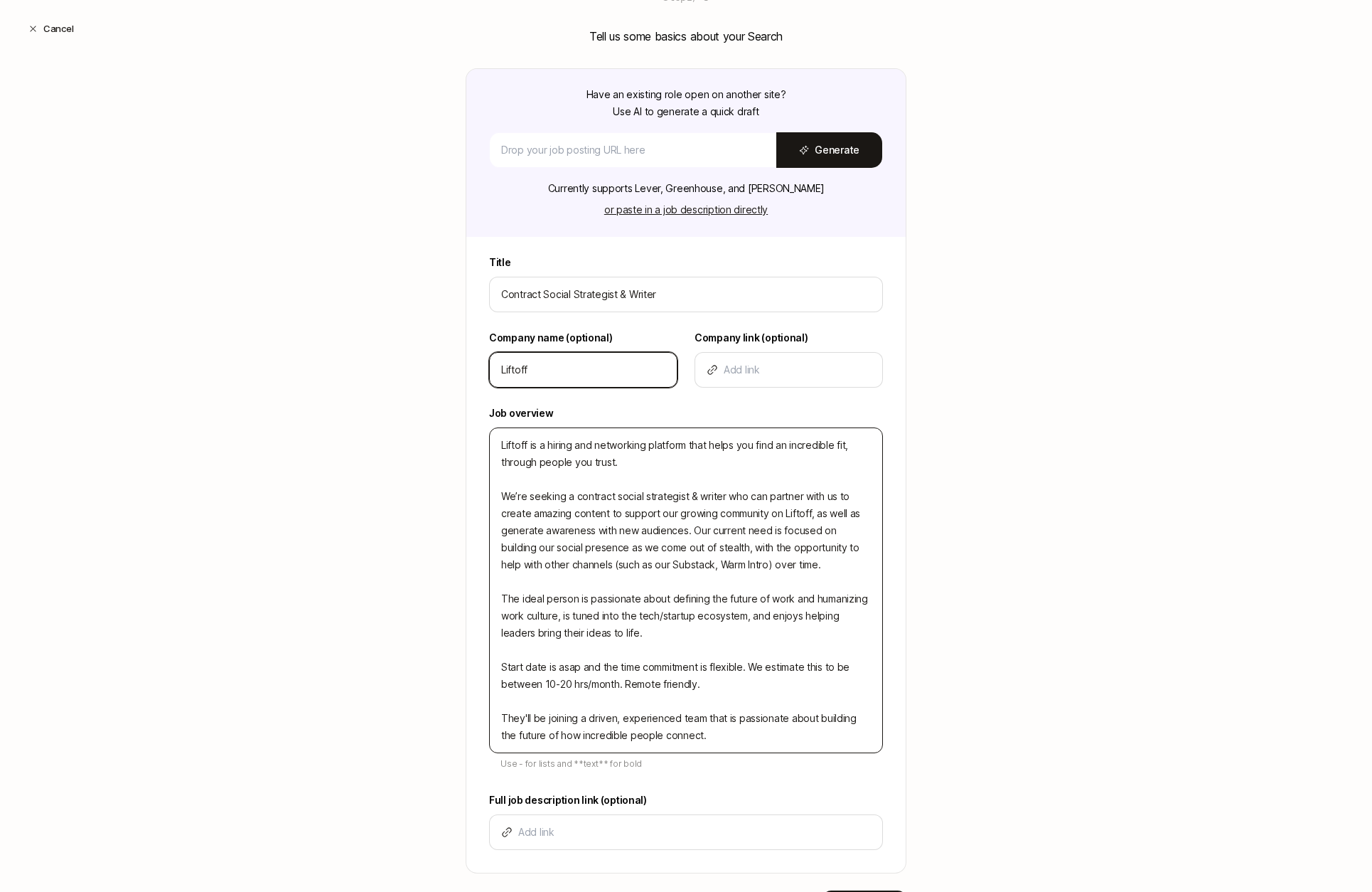
scroll to position [203, 0]
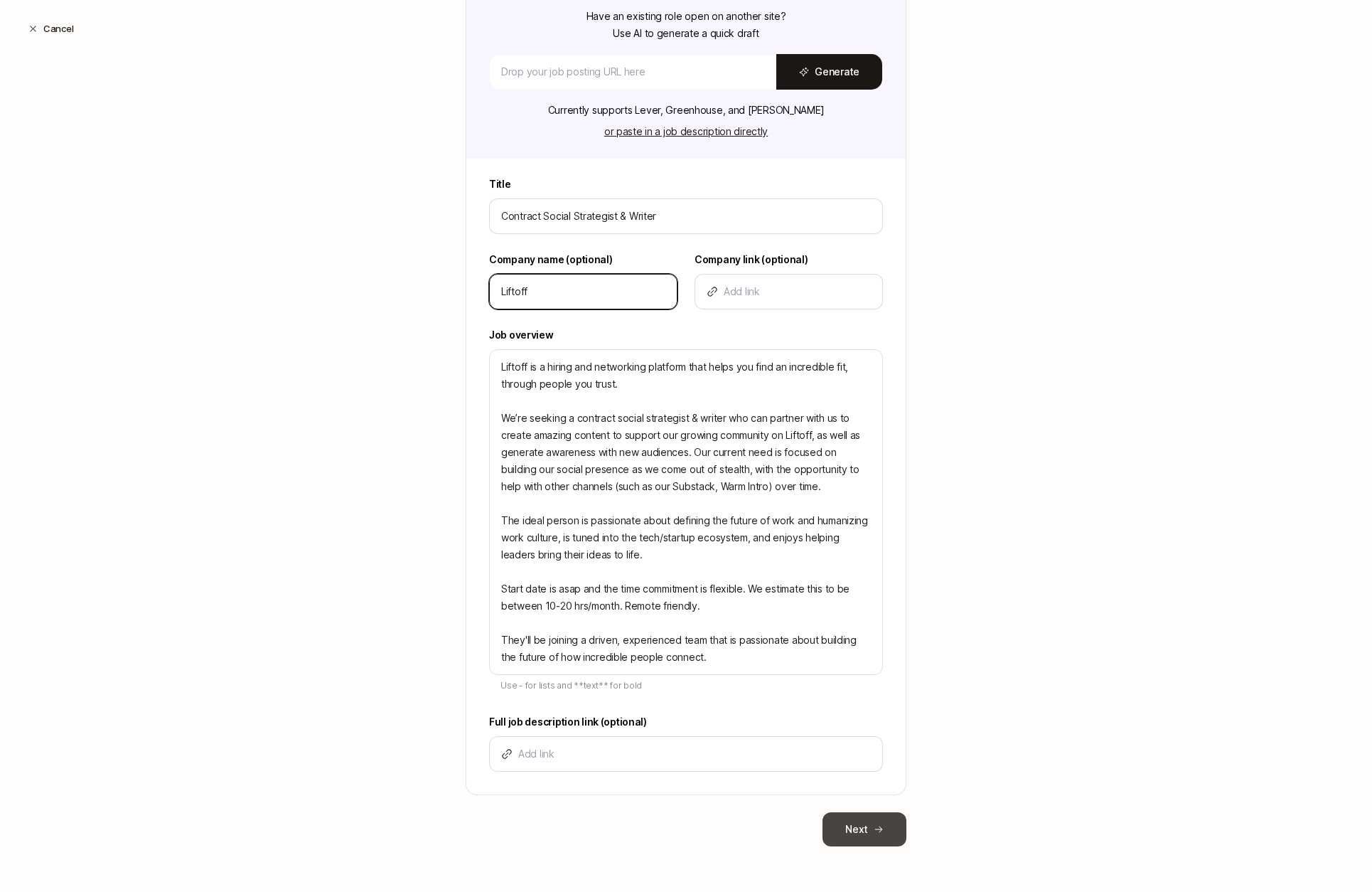
type input "Liftoff"
click at [874, 831] on icon at bounding box center [879, 829] width 10 height 10
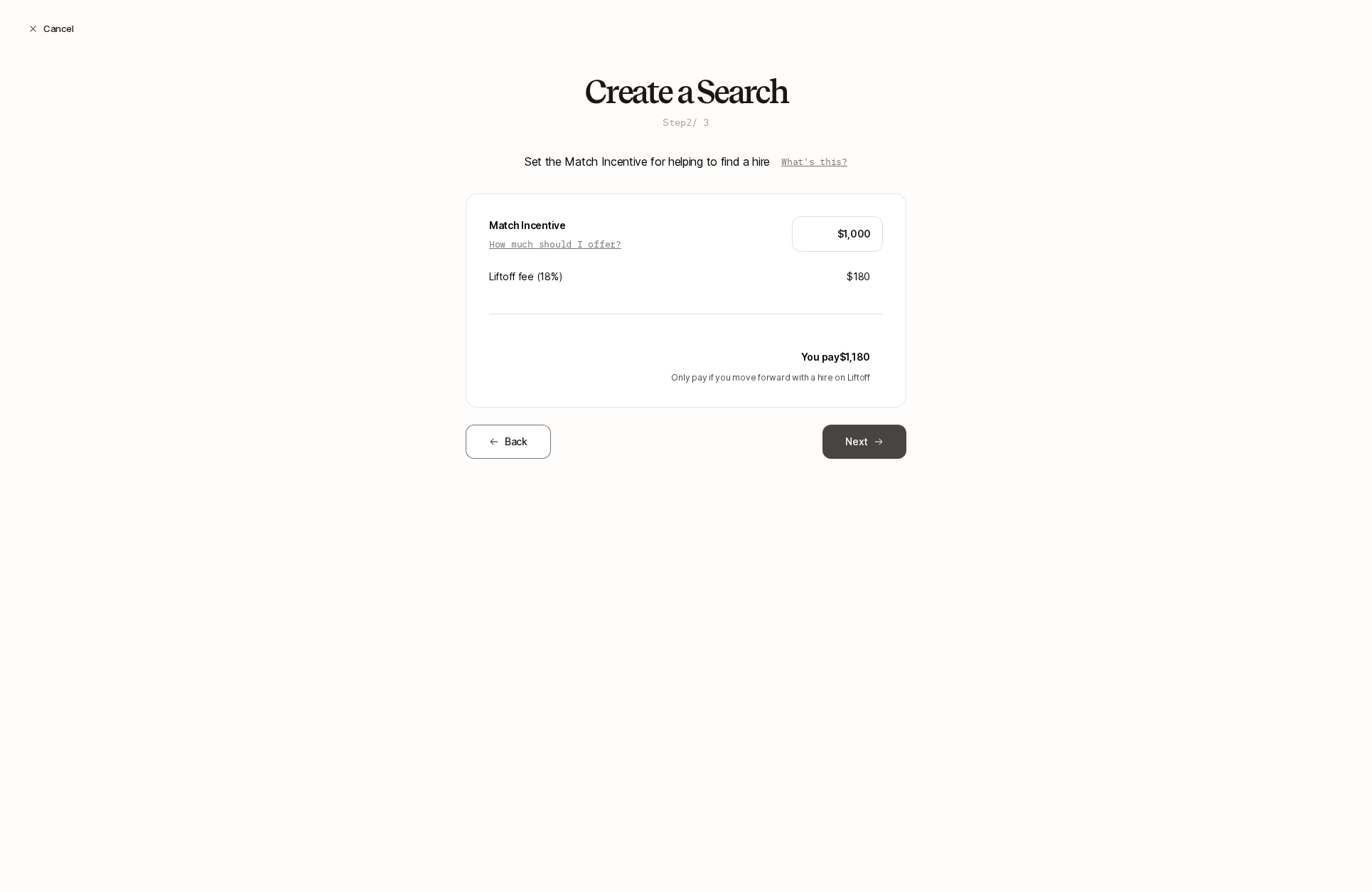
click at [873, 449] on button "Next" at bounding box center [865, 442] width 84 height 34
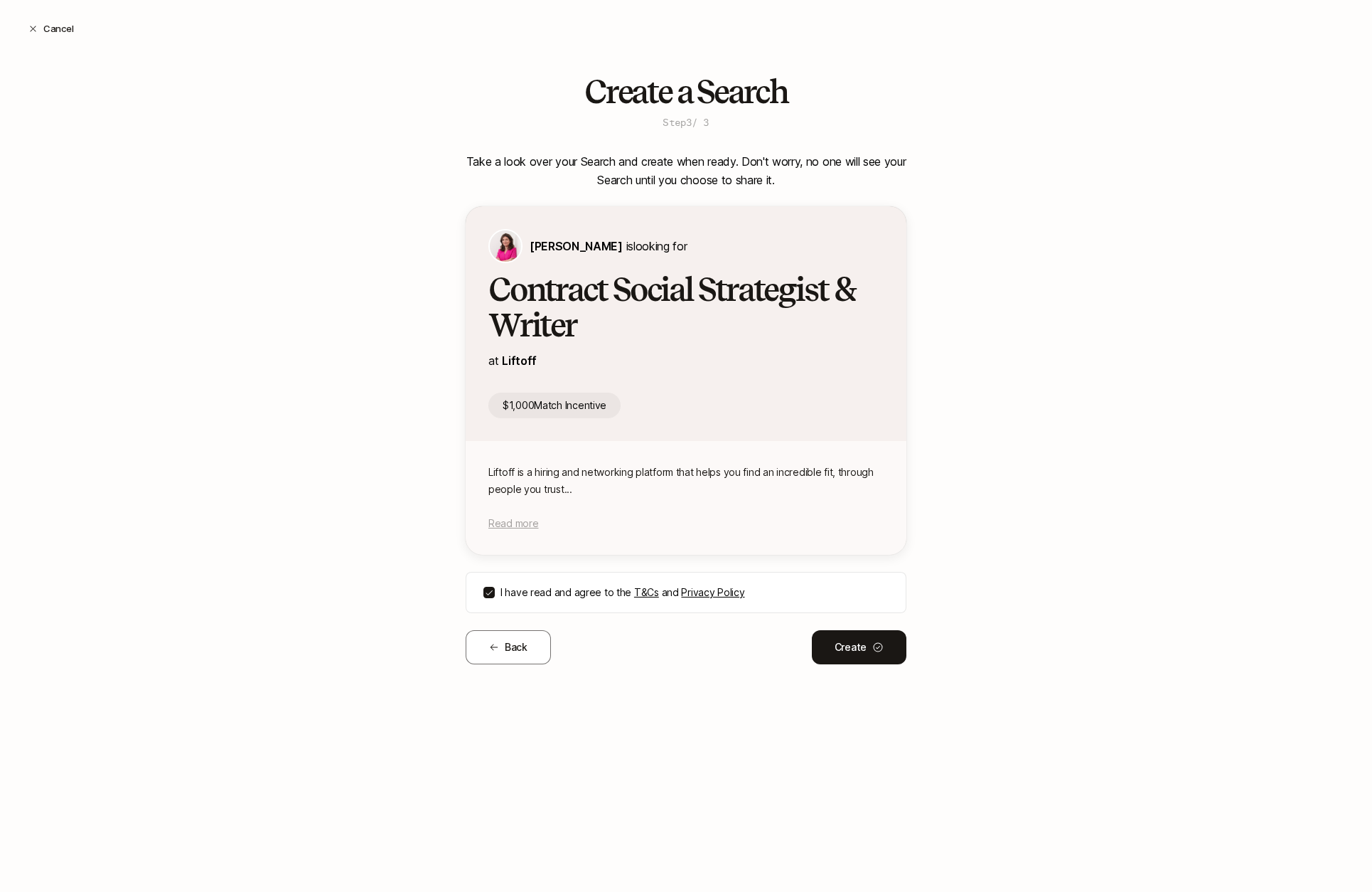
click at [510, 519] on span "Read more" at bounding box center [513, 522] width 50 height 12
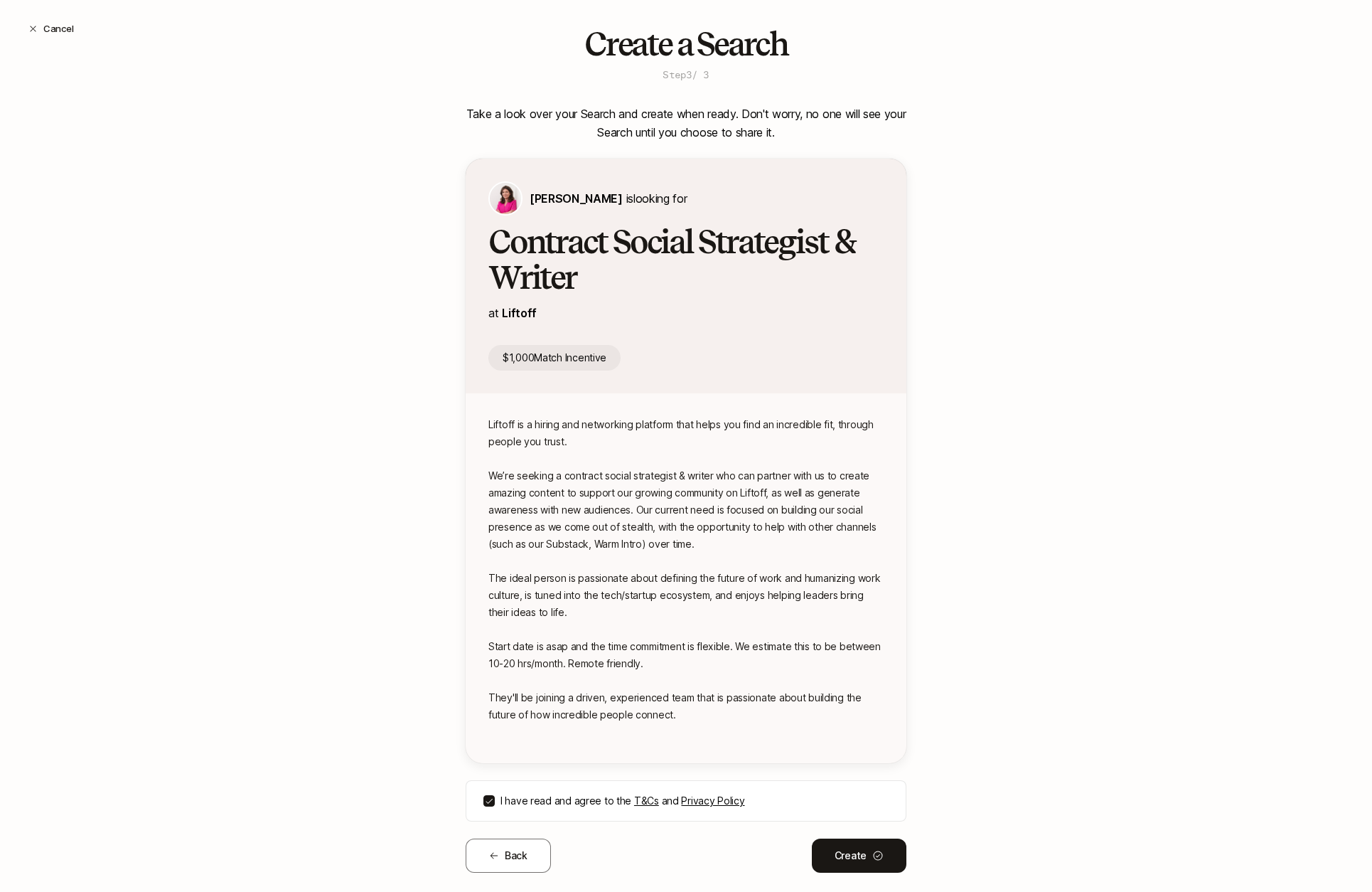
scroll to position [74, 0]
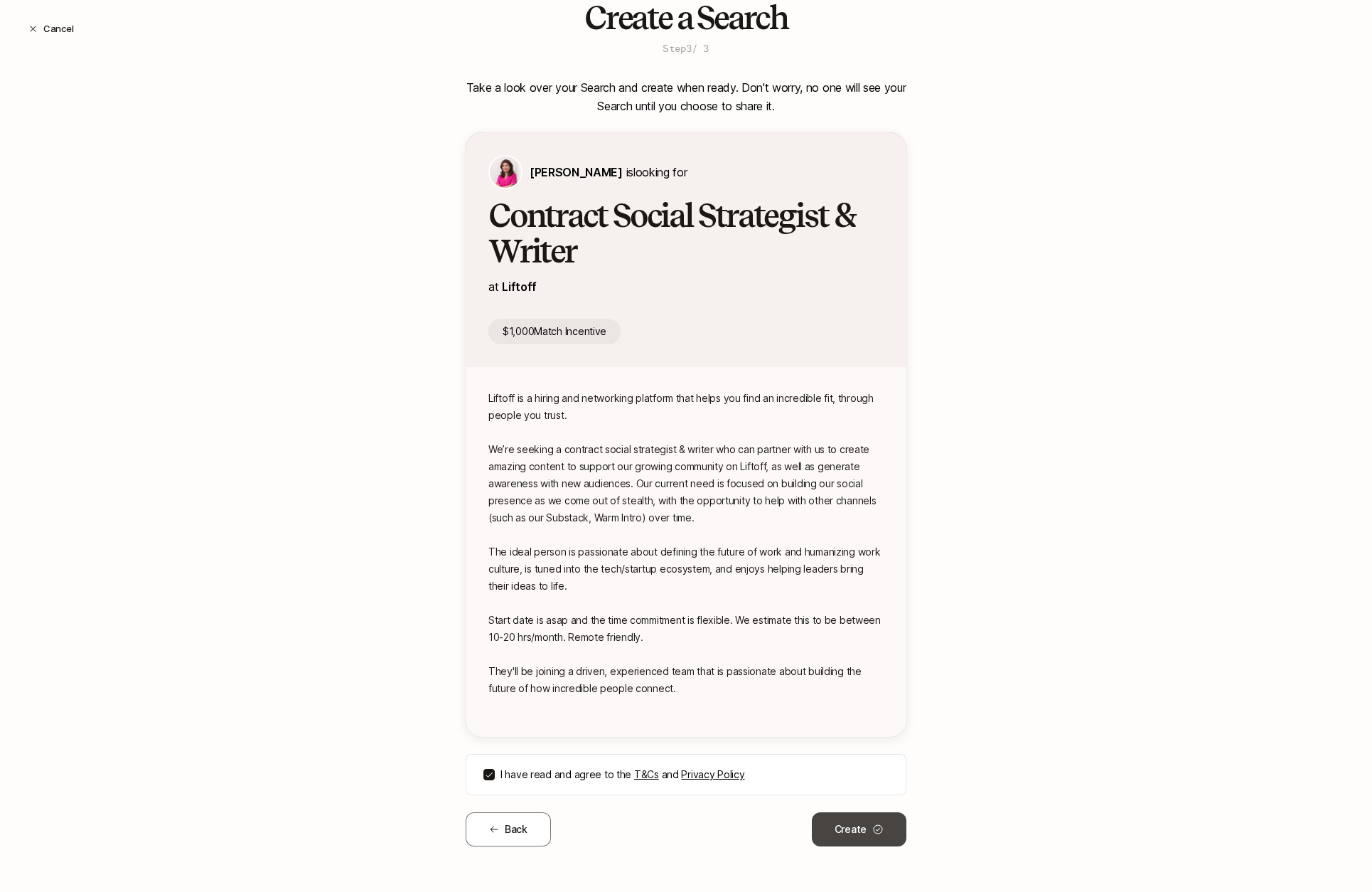
click at [853, 835] on button "Create" at bounding box center [859, 829] width 95 height 34
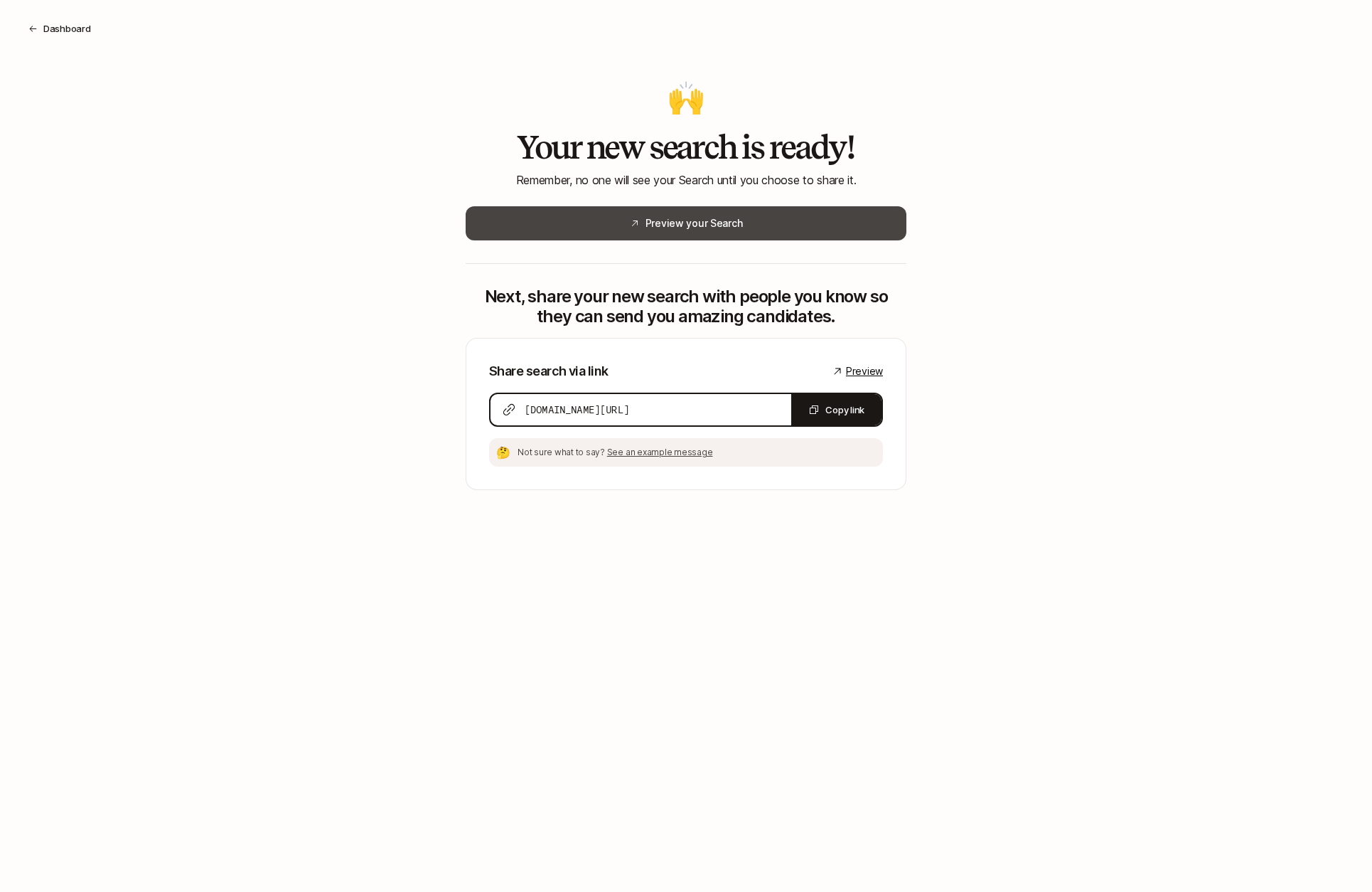
click at [738, 218] on button "Preview your Search" at bounding box center [686, 223] width 441 height 34
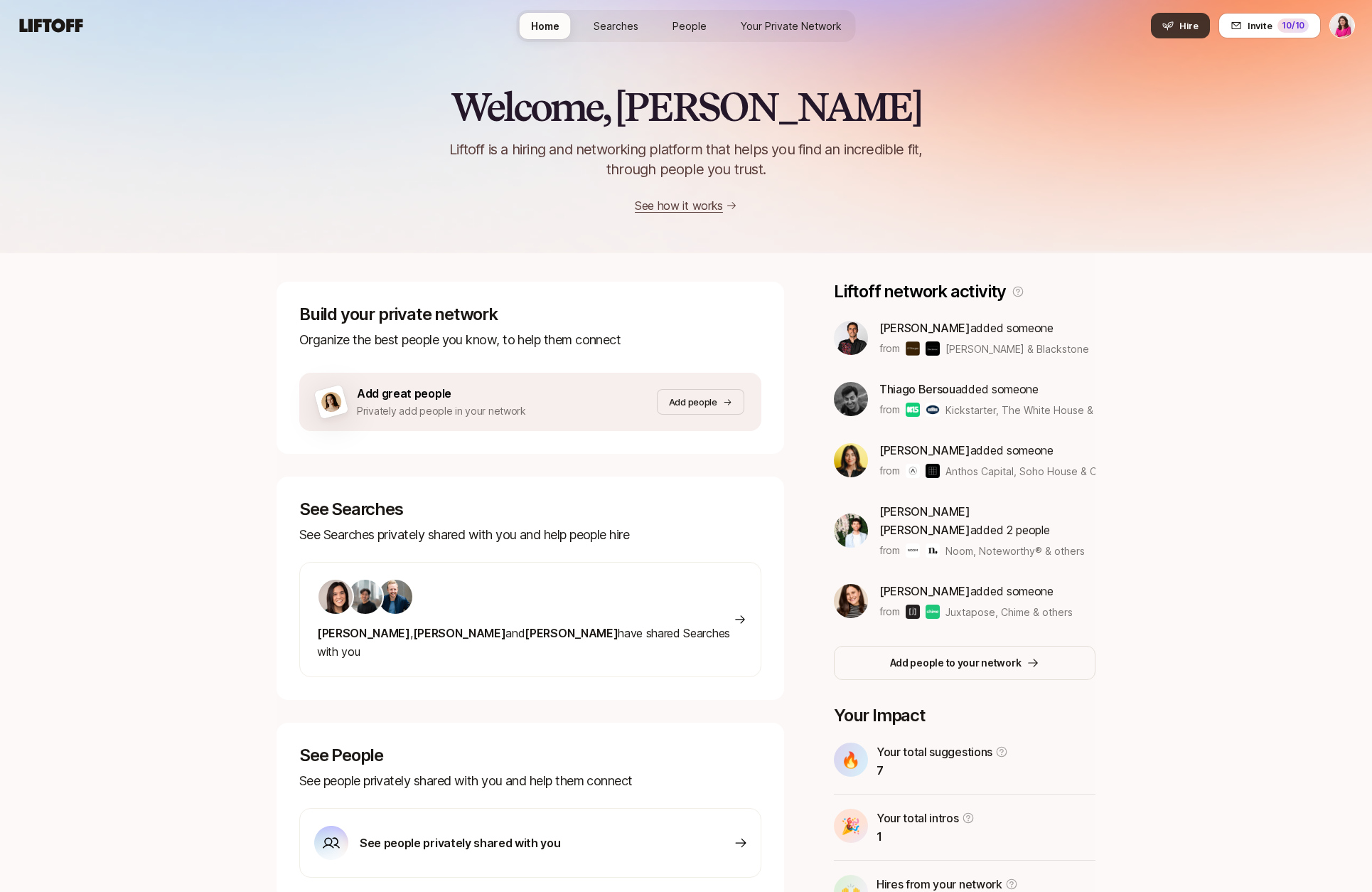
click at [1175, 37] on button "Hire" at bounding box center [1180, 25] width 59 height 25
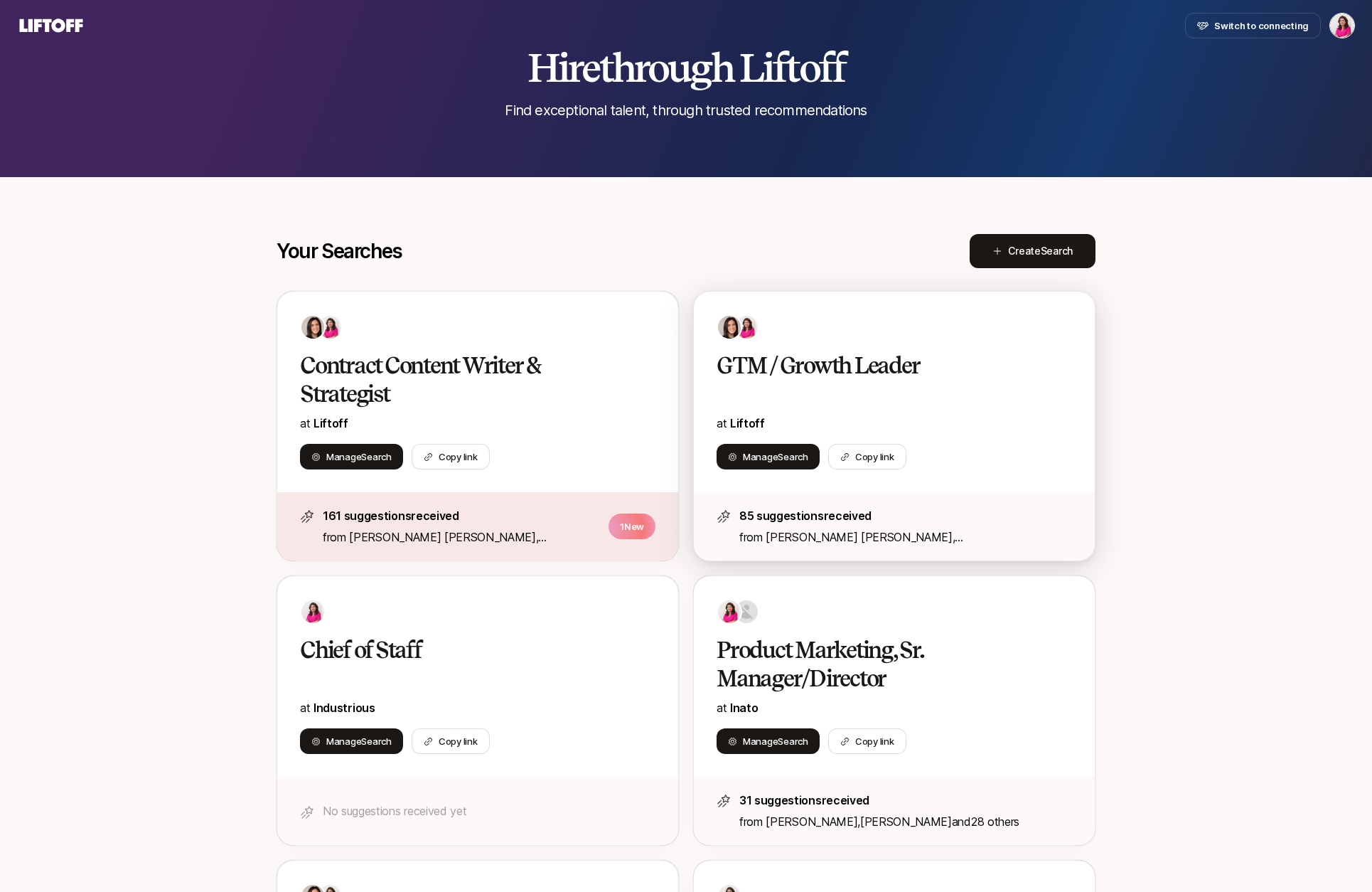
scroll to position [44, 0]
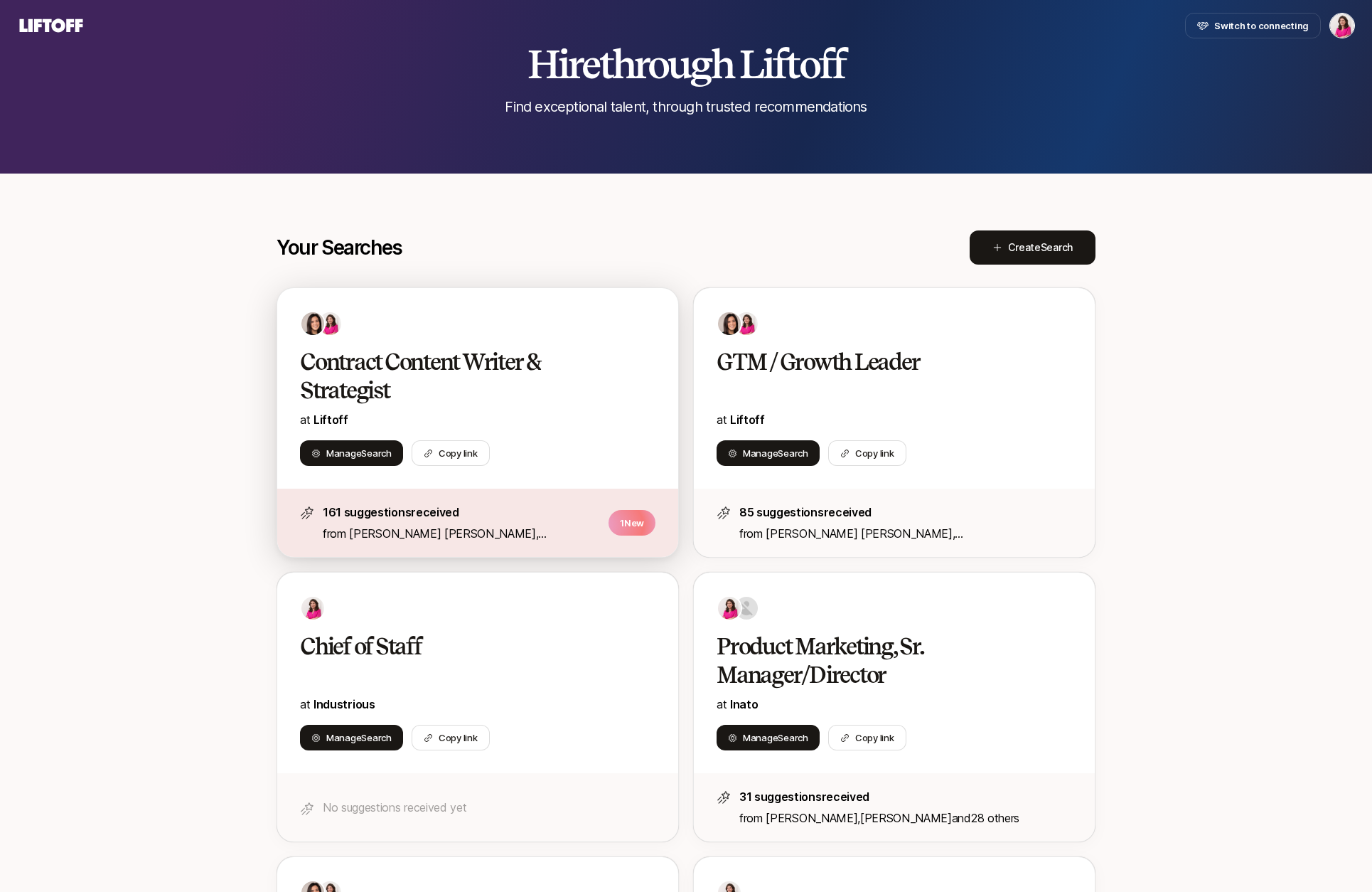
click at [579, 394] on h2 "Contract Content Writer & Strategist" at bounding box center [463, 376] width 326 height 57
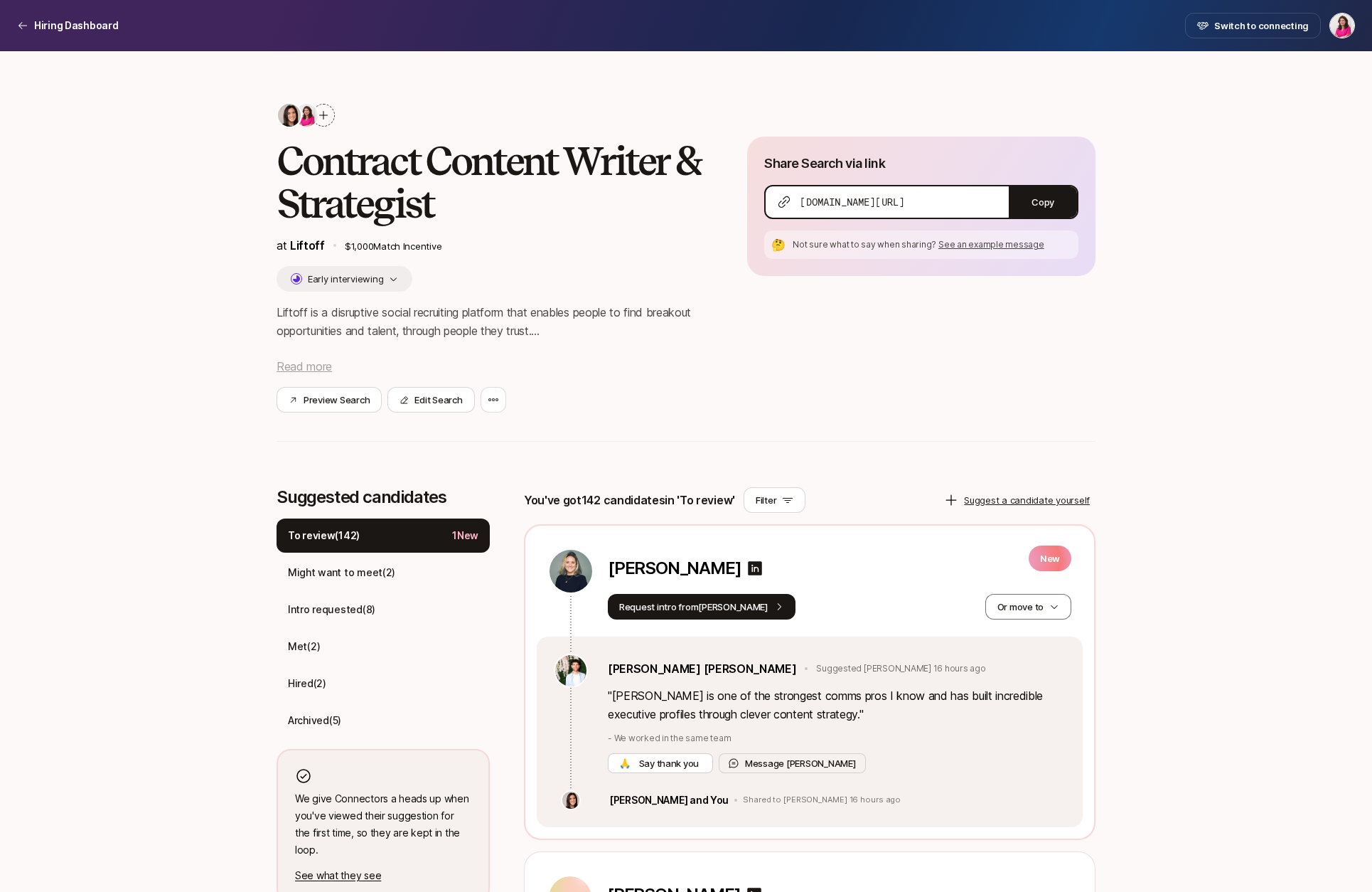
click at [294, 370] on span "Read more" at bounding box center [304, 366] width 55 height 14
